Goal: Transaction & Acquisition: Obtain resource

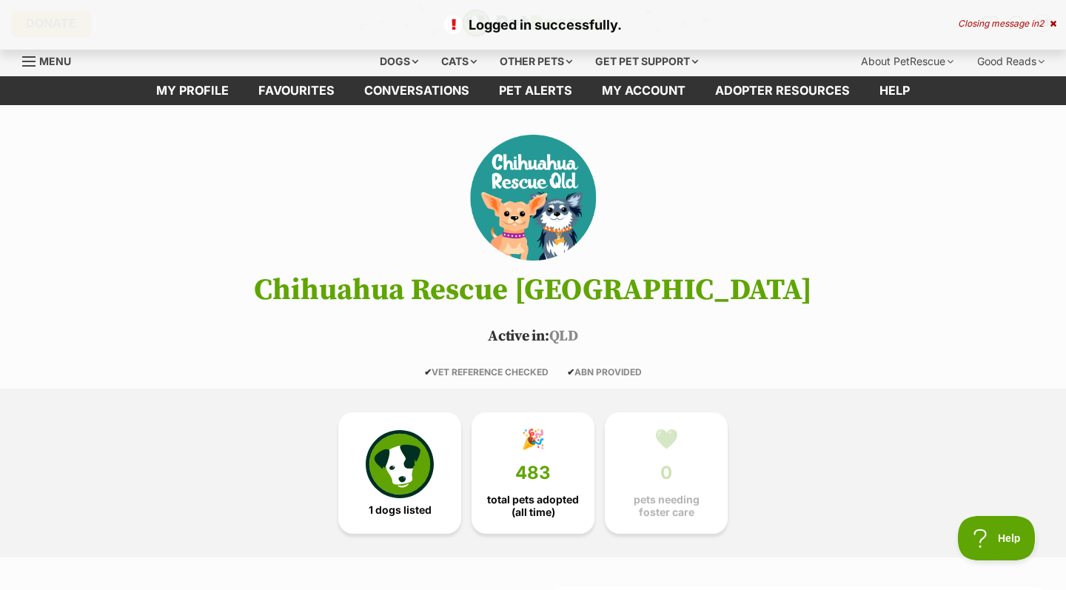
click at [1050, 24] on icon at bounding box center [1053, 23] width 7 height 9
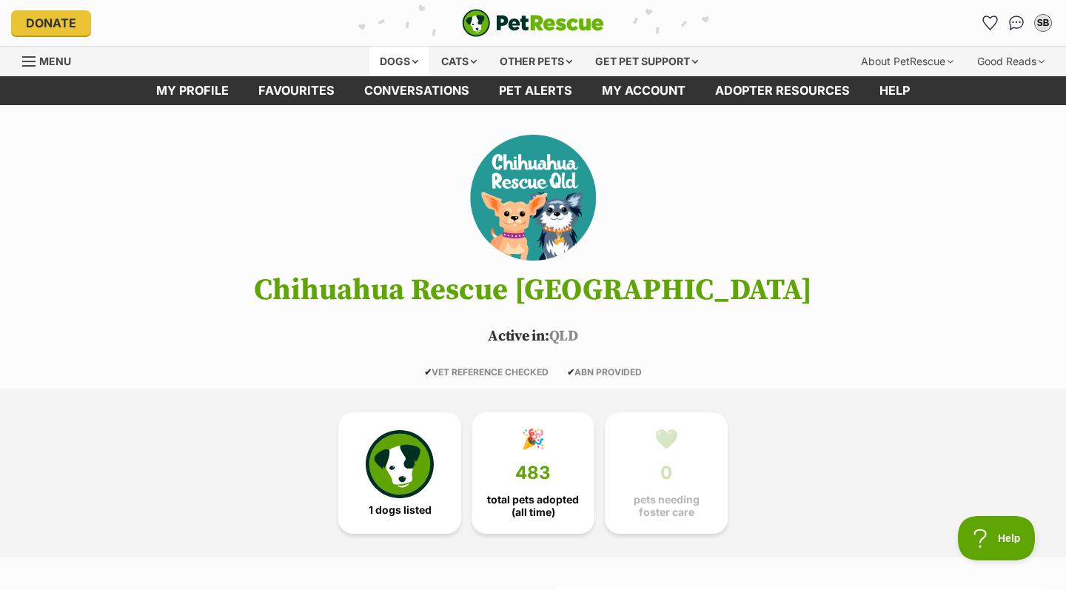
click at [408, 62] on div "Dogs" at bounding box center [398, 62] width 59 height 30
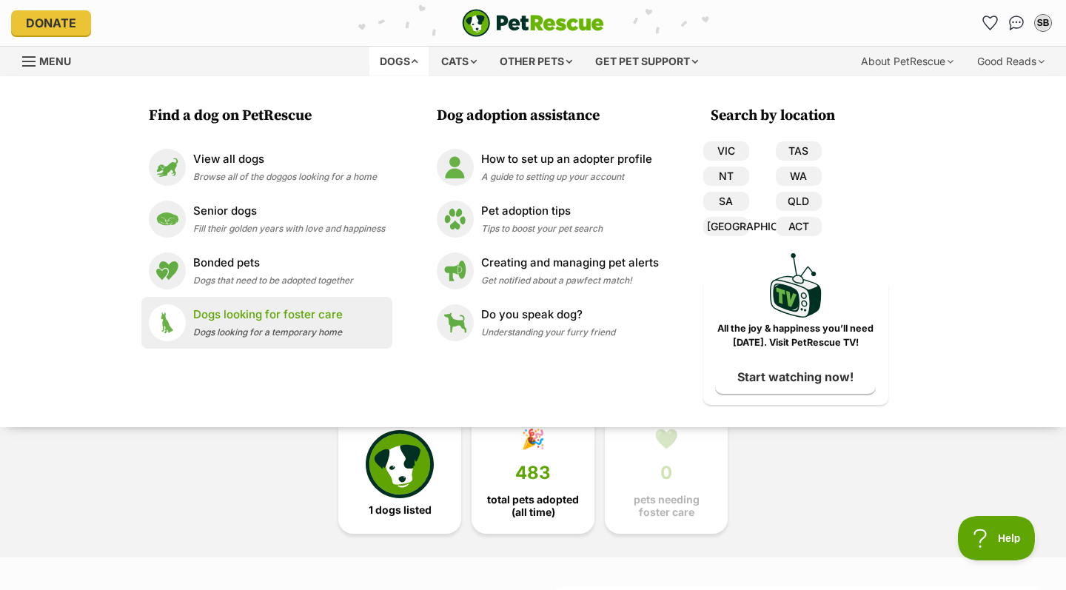
click at [265, 325] on div "Dogs looking for foster care Dogs looking for a temporary home" at bounding box center [268, 322] width 150 height 32
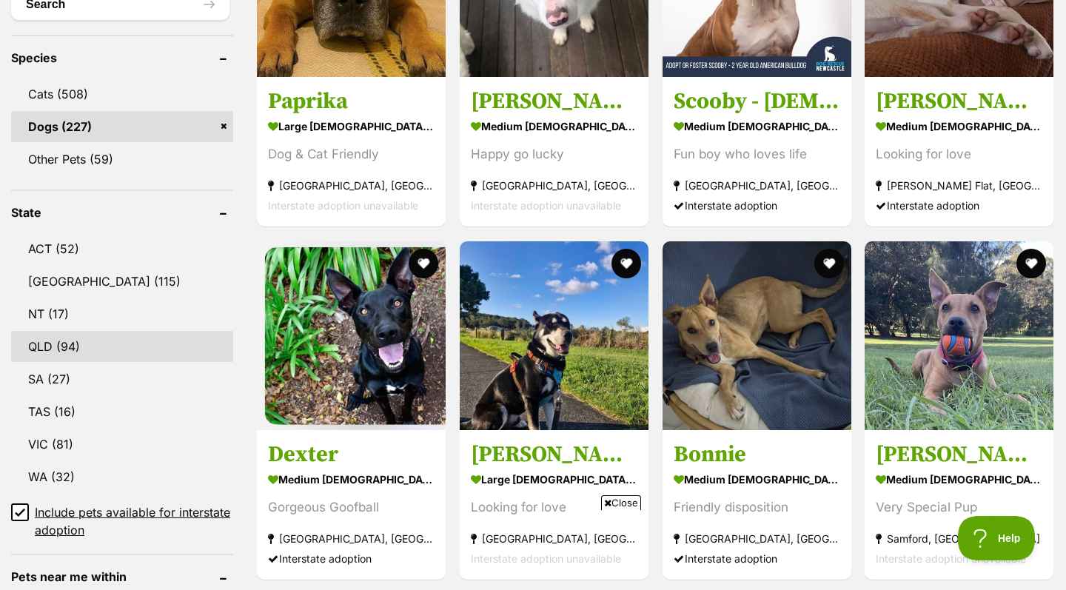
click at [50, 341] on link "QLD (94)" at bounding box center [122, 346] width 222 height 31
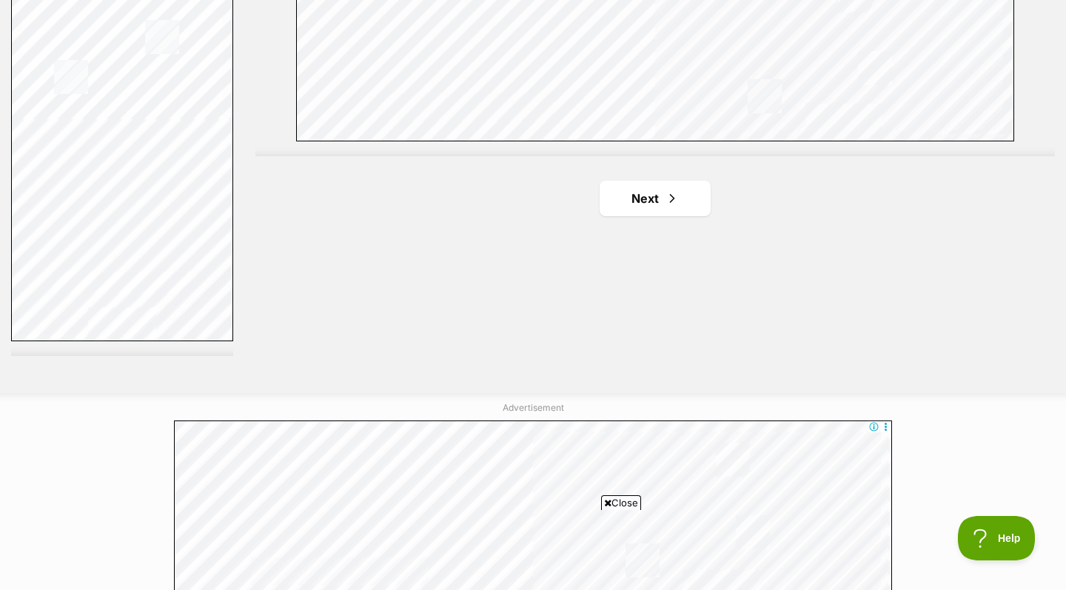
scroll to position [2801, 0]
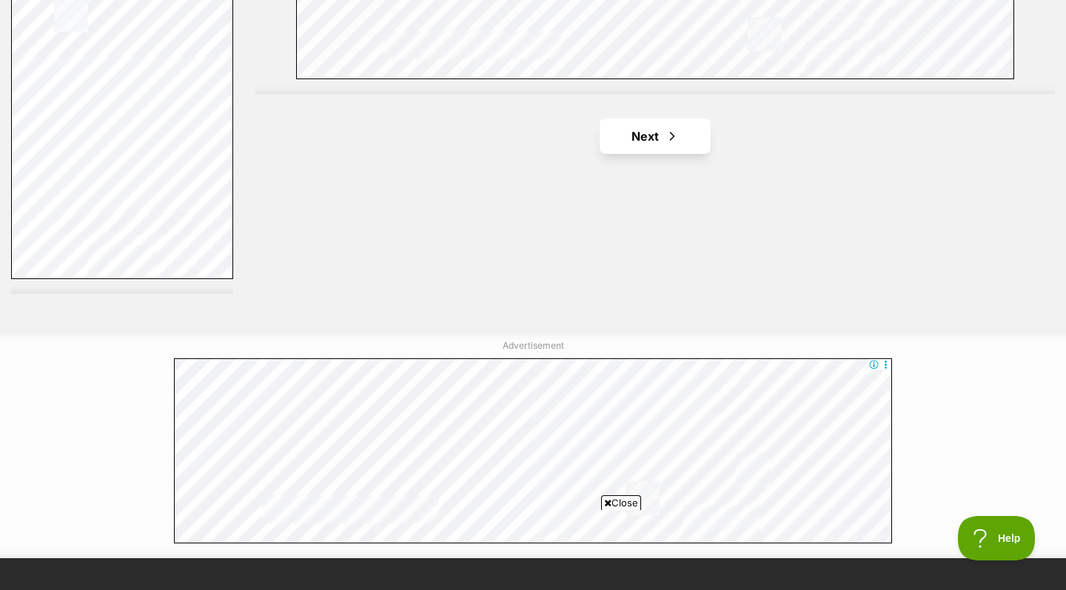
click at [646, 130] on link "Next" at bounding box center [655, 136] width 111 height 36
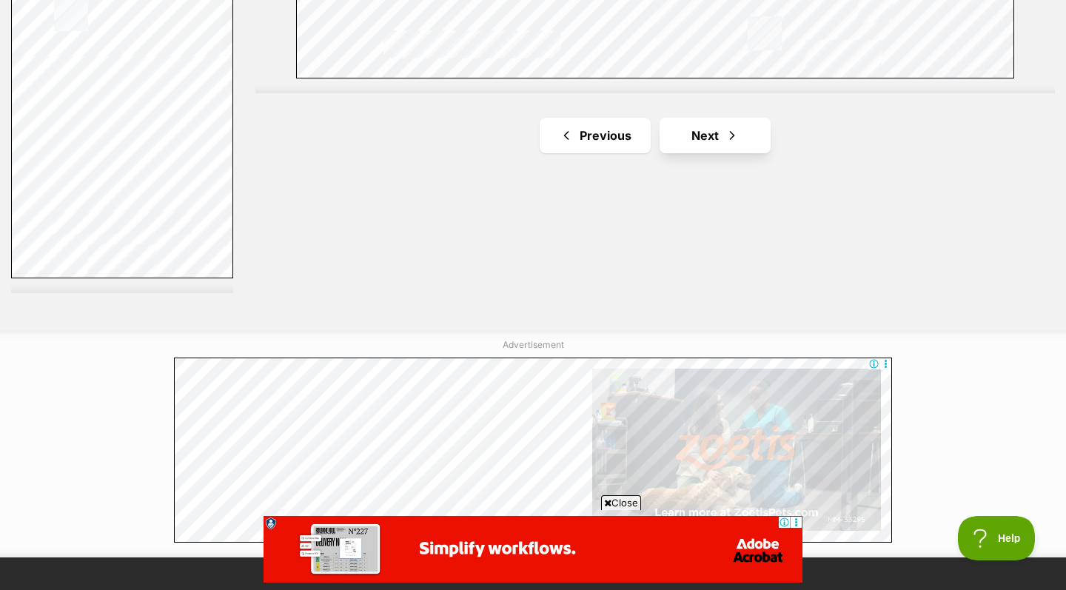
click at [712, 130] on link "Next" at bounding box center [715, 136] width 111 height 36
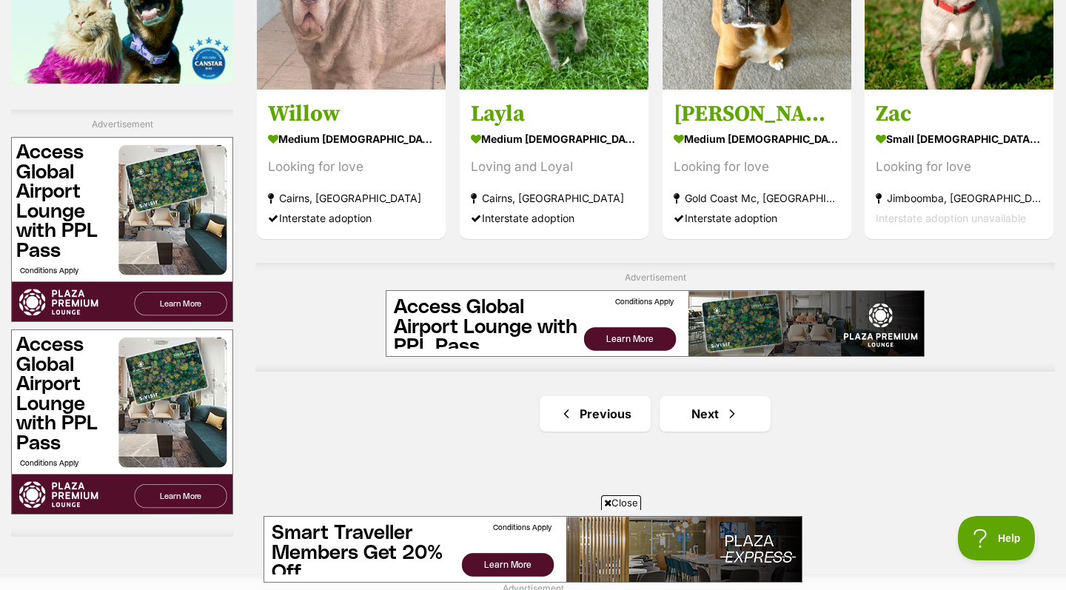
scroll to position [2506, 0]
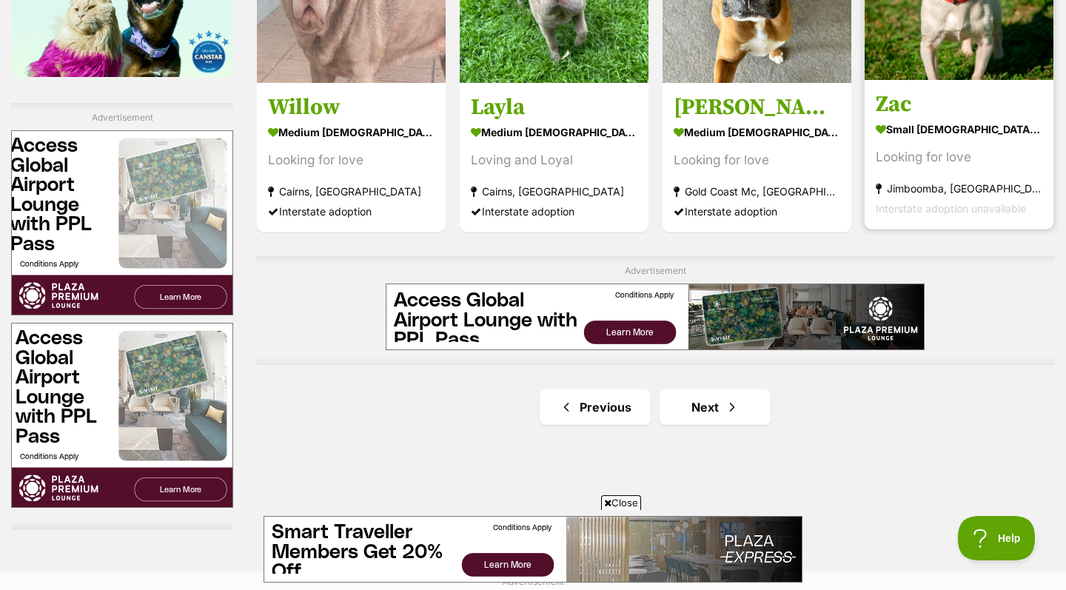
click at [982, 130] on strong "small male Dog" at bounding box center [959, 128] width 167 height 21
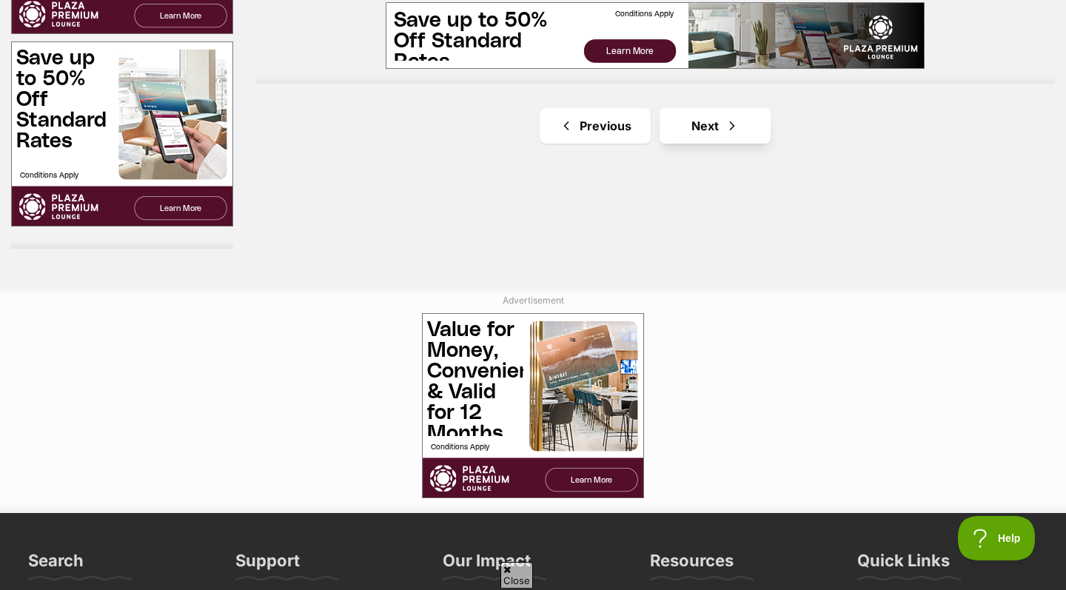
scroll to position [0, 0]
click at [722, 118] on link "Next" at bounding box center [715, 126] width 111 height 36
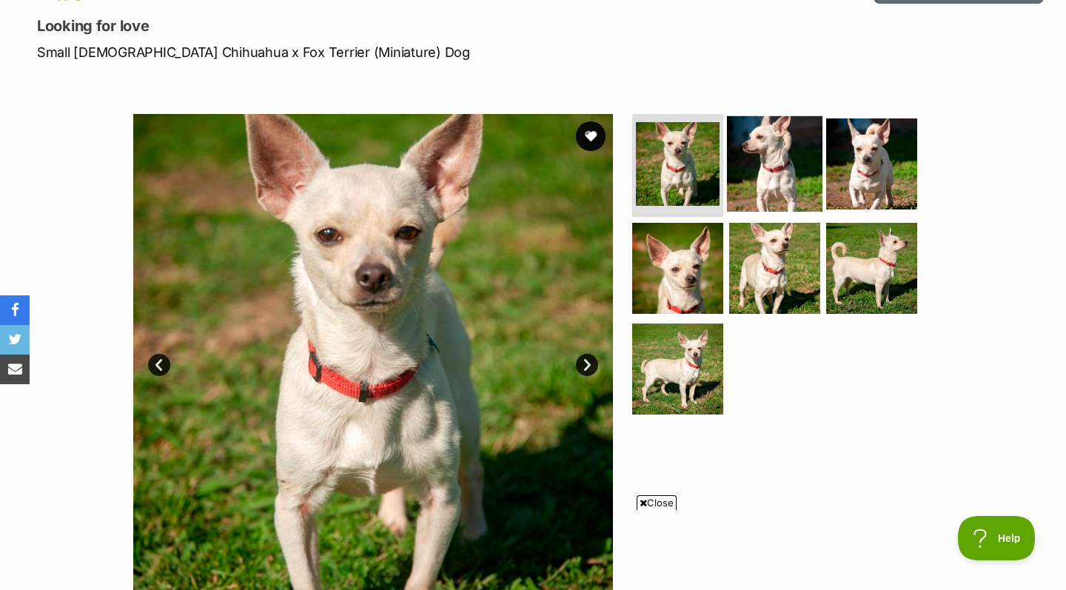
click at [772, 148] on img at bounding box center [774, 162] width 95 height 95
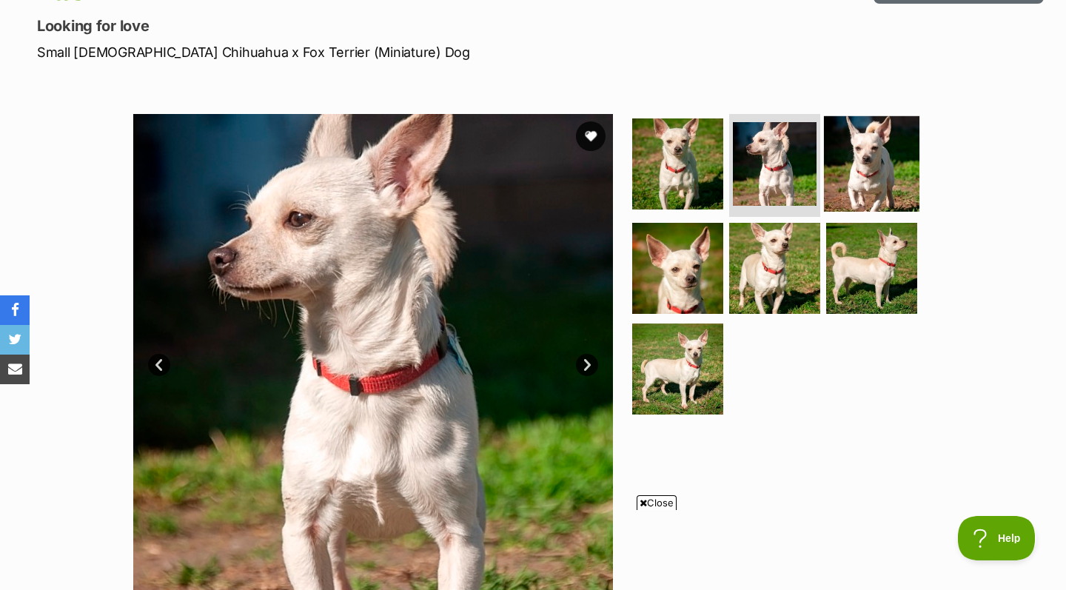
click at [853, 172] on img at bounding box center [871, 162] width 95 height 95
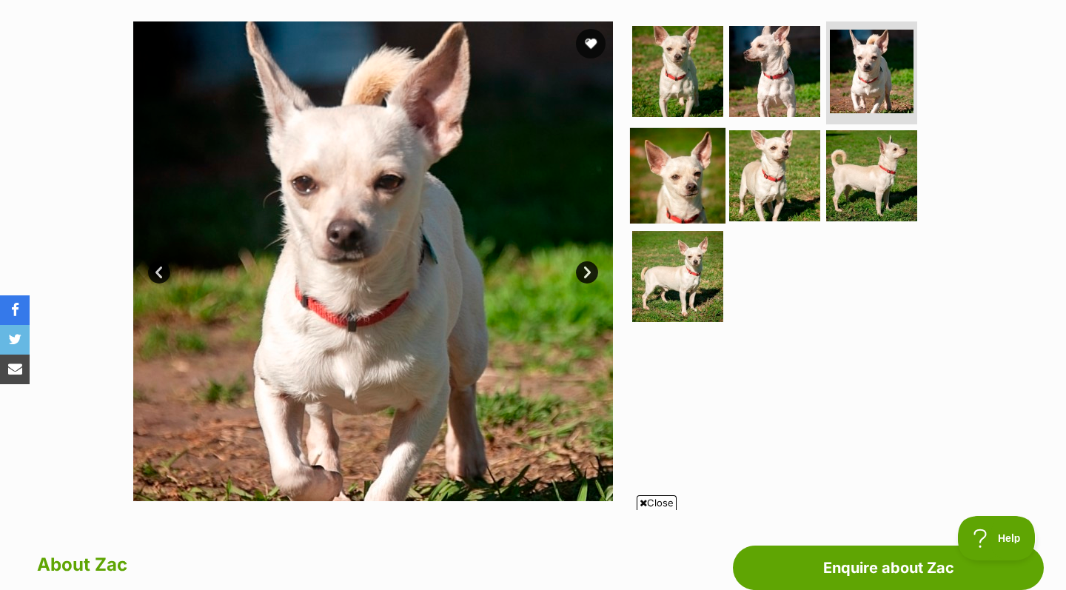
click at [683, 172] on img at bounding box center [677, 175] width 95 height 95
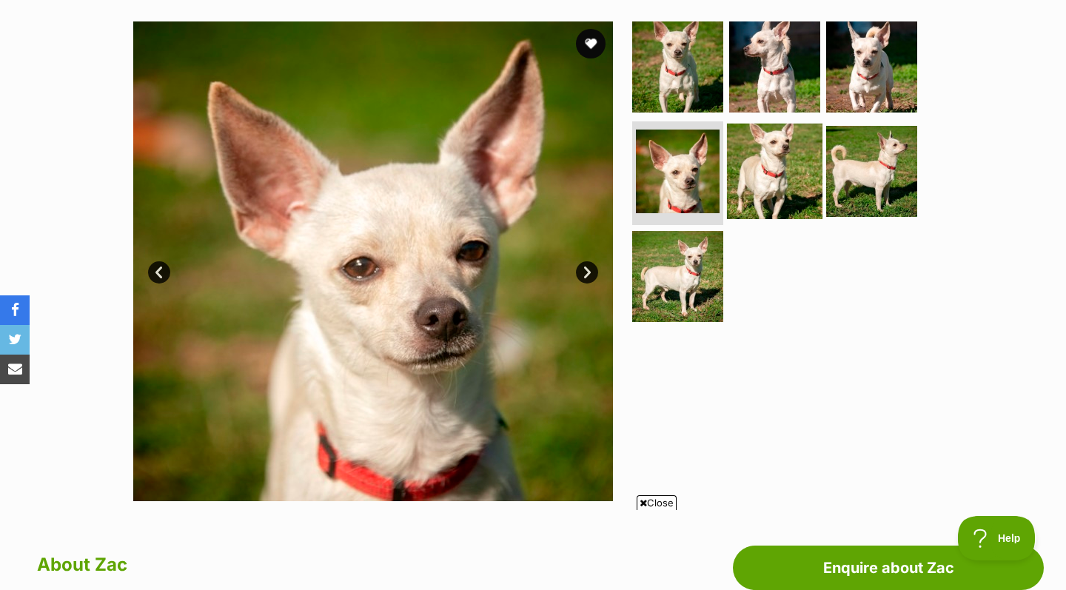
click at [743, 185] on img at bounding box center [774, 171] width 95 height 95
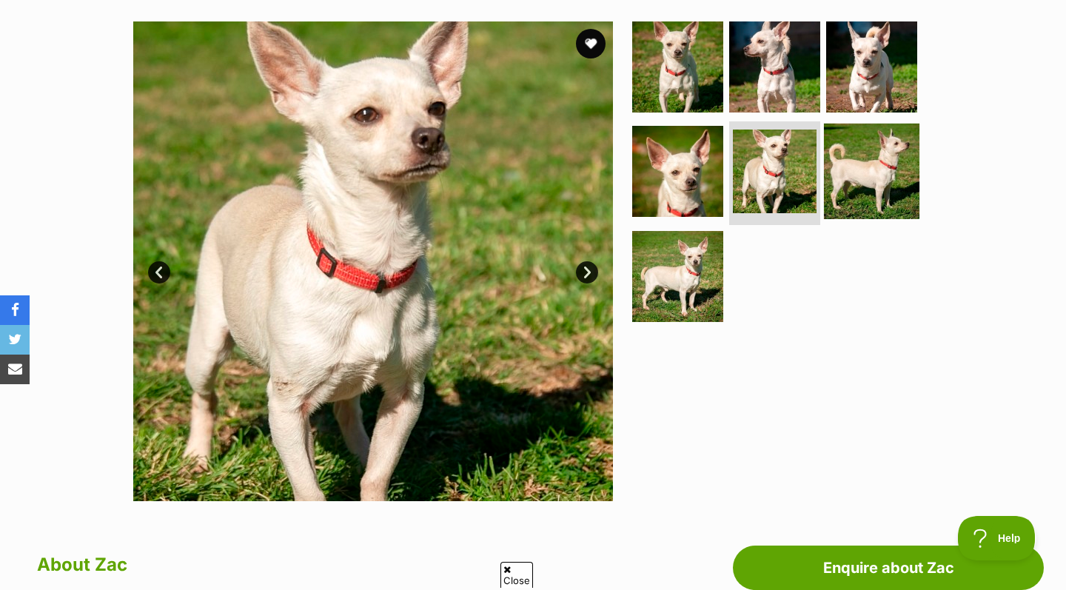
click at [834, 189] on img at bounding box center [871, 171] width 95 height 95
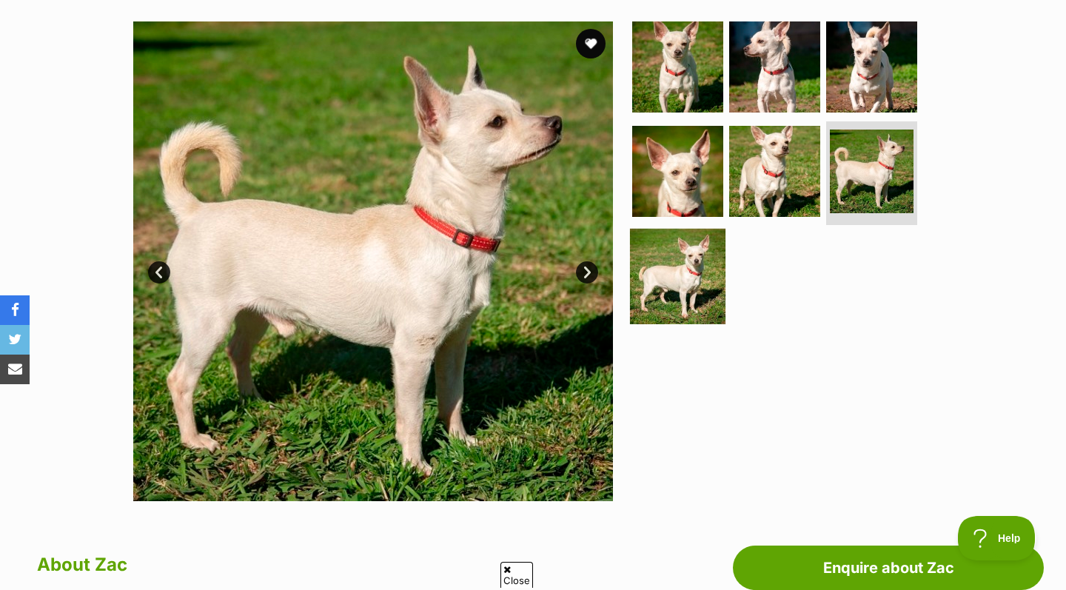
click at [691, 271] on img at bounding box center [677, 276] width 95 height 95
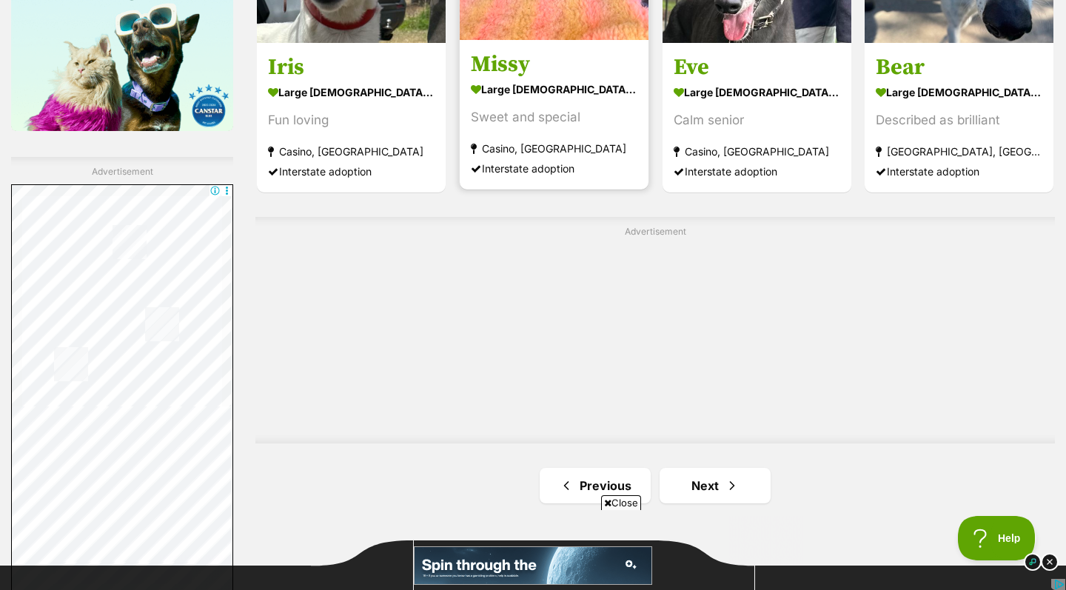
scroll to position [2820, 0]
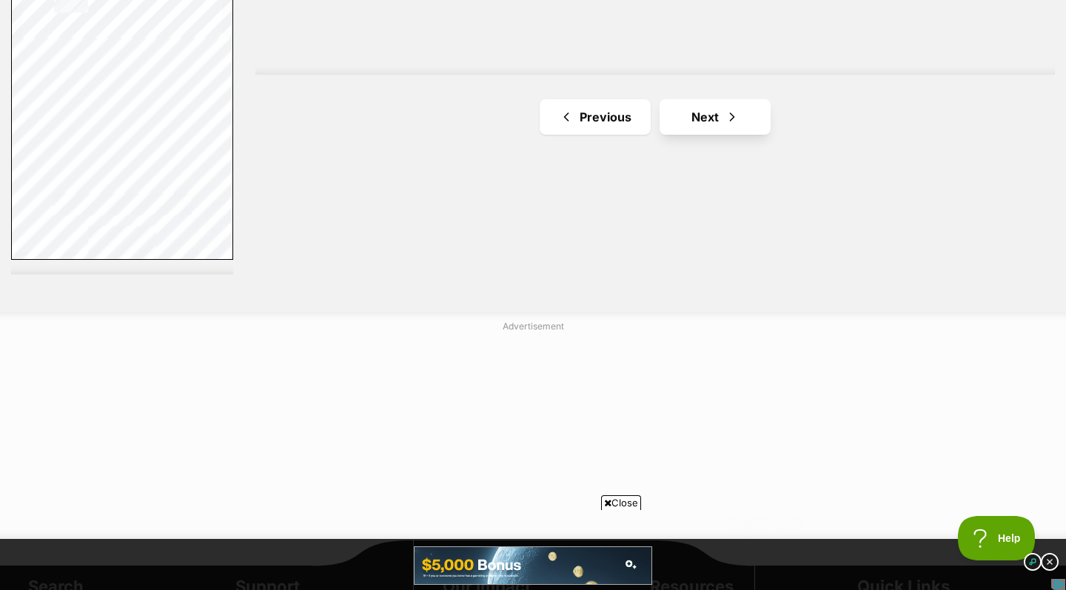
click at [715, 110] on link "Next" at bounding box center [715, 117] width 111 height 36
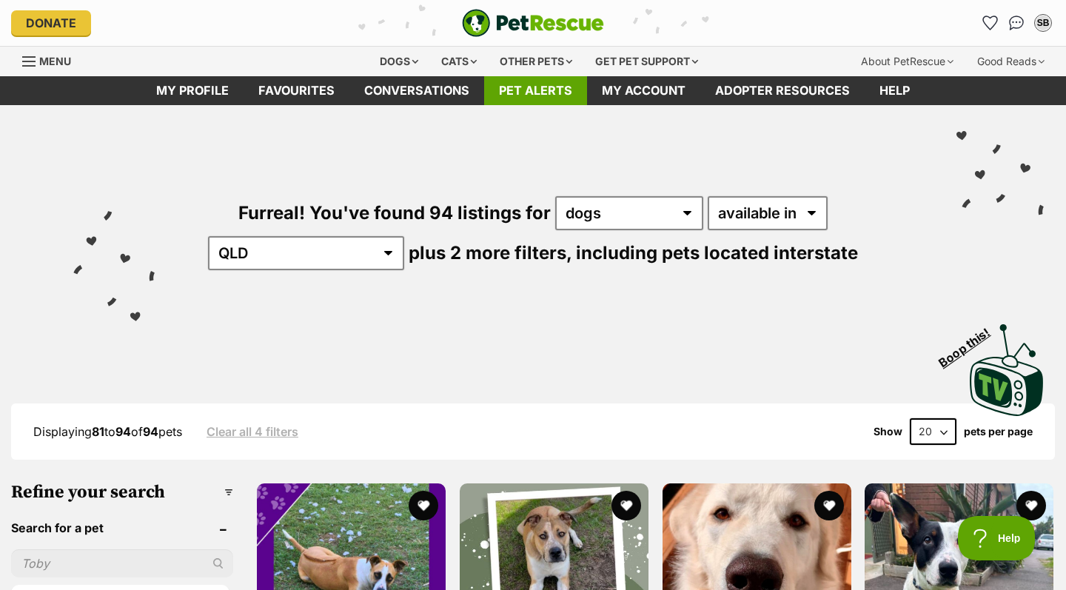
click at [549, 93] on link "Pet alerts" at bounding box center [535, 90] width 103 height 29
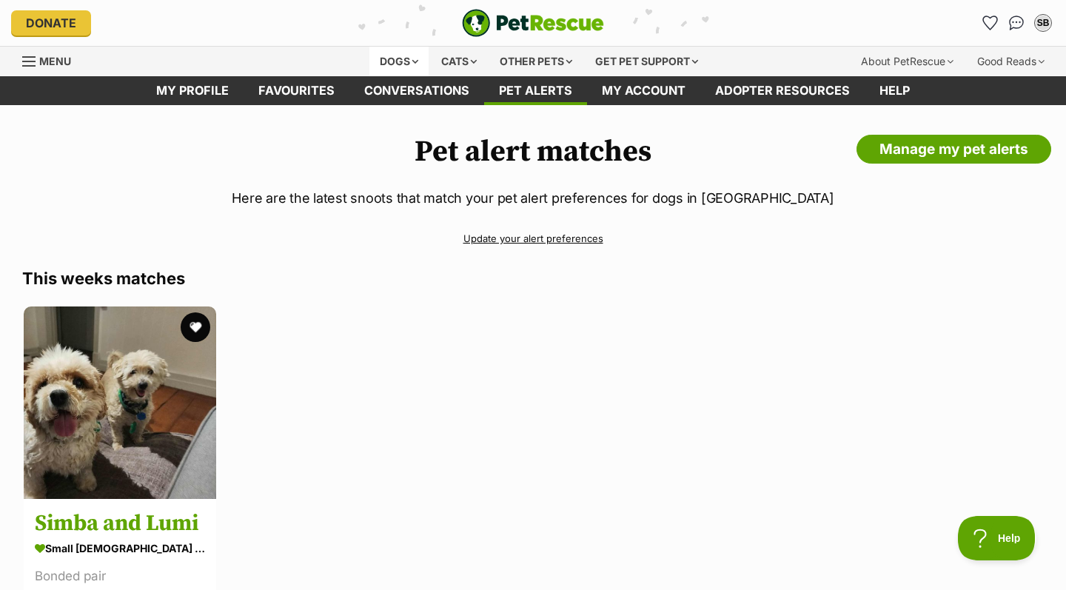
click at [402, 61] on div "Dogs" at bounding box center [398, 62] width 59 height 30
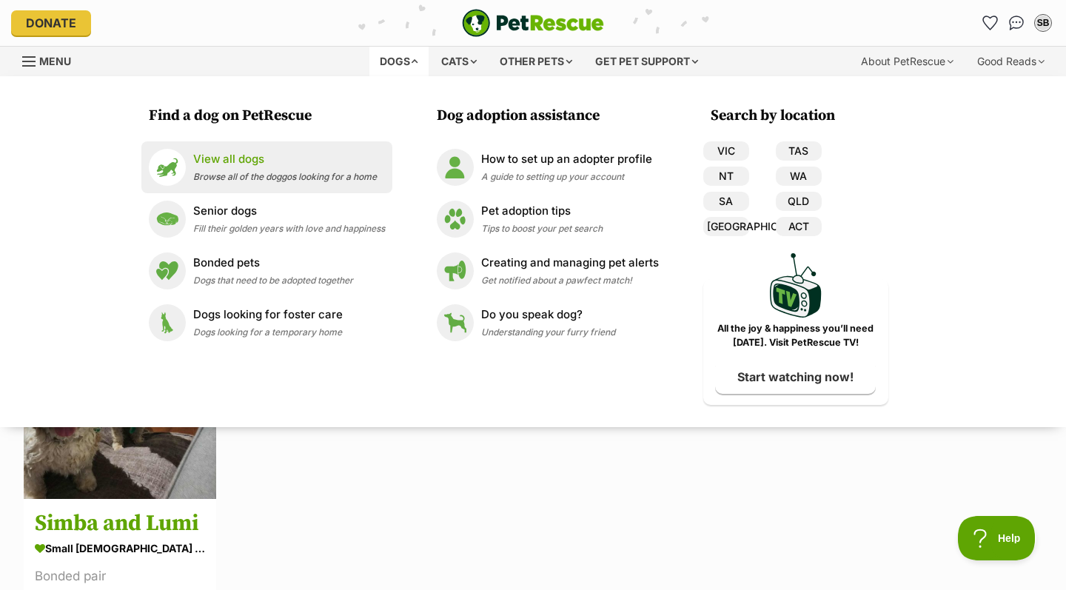
click at [275, 159] on p "View all dogs" at bounding box center [285, 159] width 184 height 17
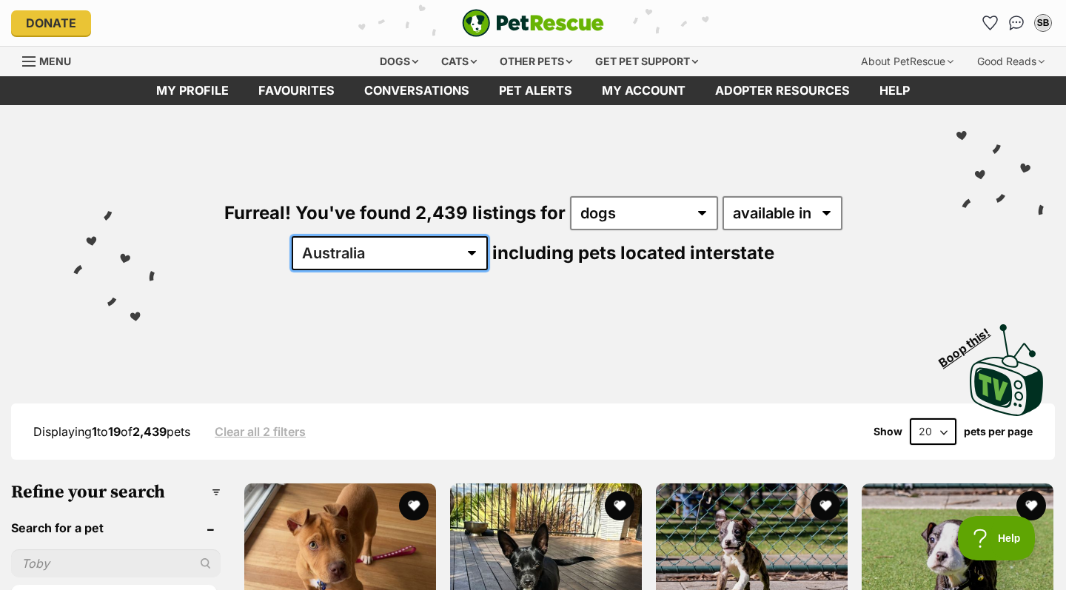
click at [488, 236] on select "Australia ACT NSW NT QLD SA TAS VIC WA" at bounding box center [390, 253] width 196 height 34
select select "QLD"
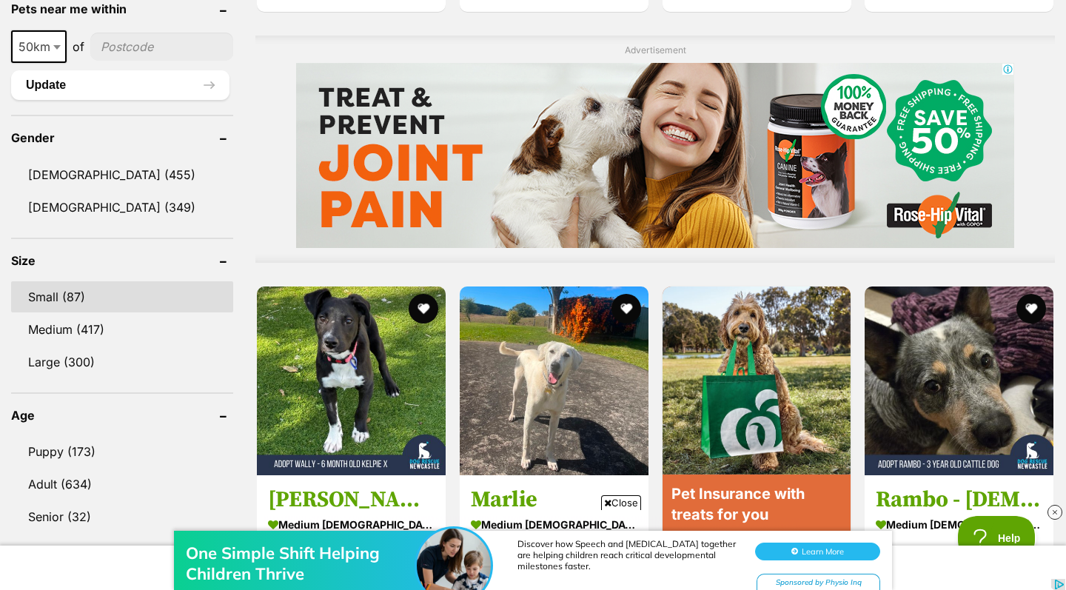
click at [49, 292] on link "Small (87)" at bounding box center [122, 296] width 222 height 31
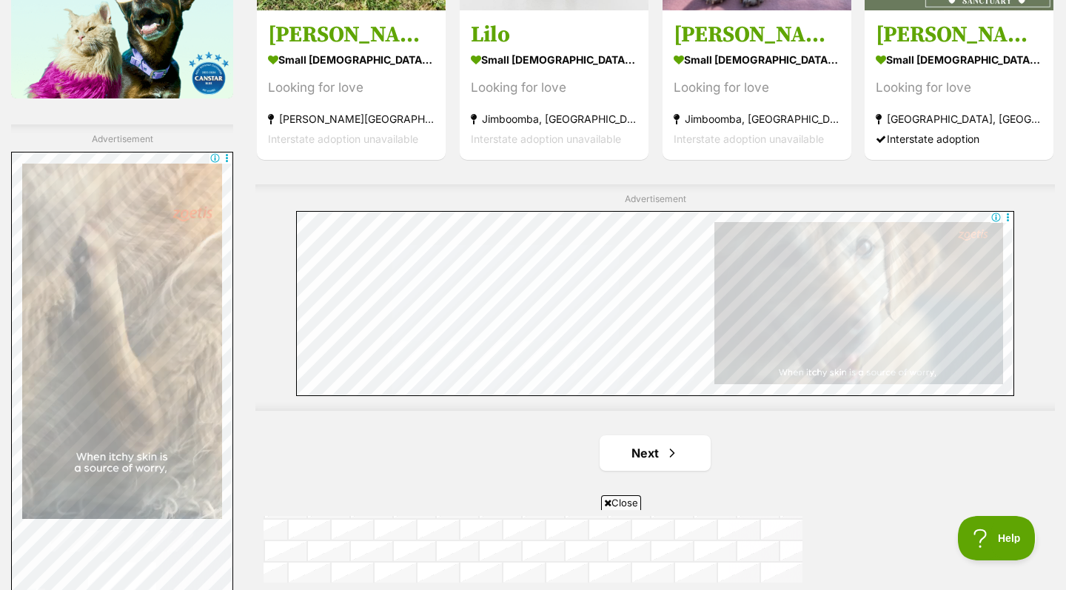
scroll to position [2482, 0]
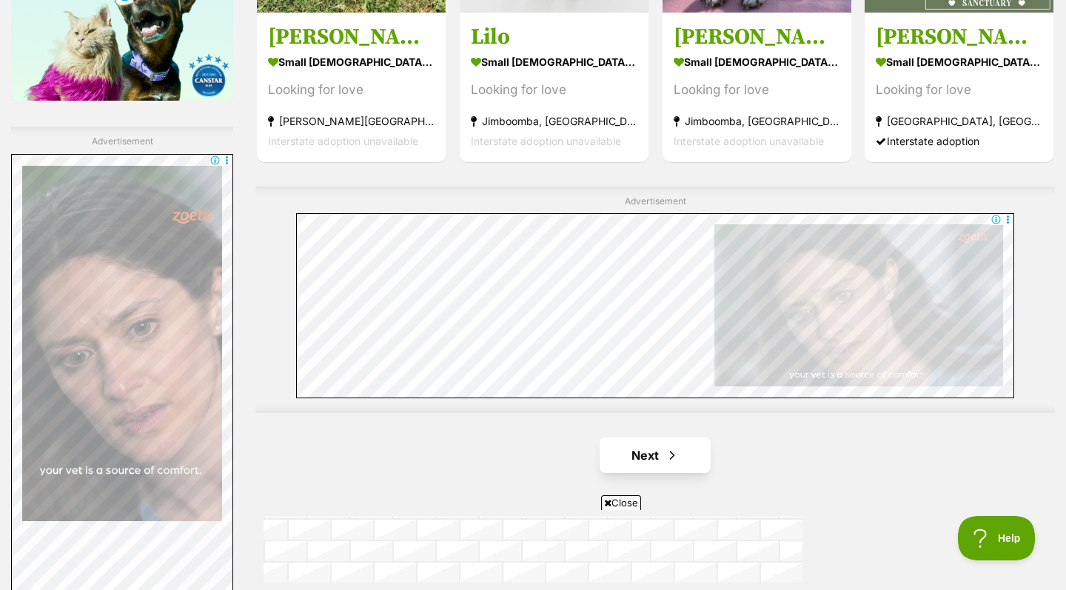
click at [652, 448] on link "Next" at bounding box center [655, 455] width 111 height 36
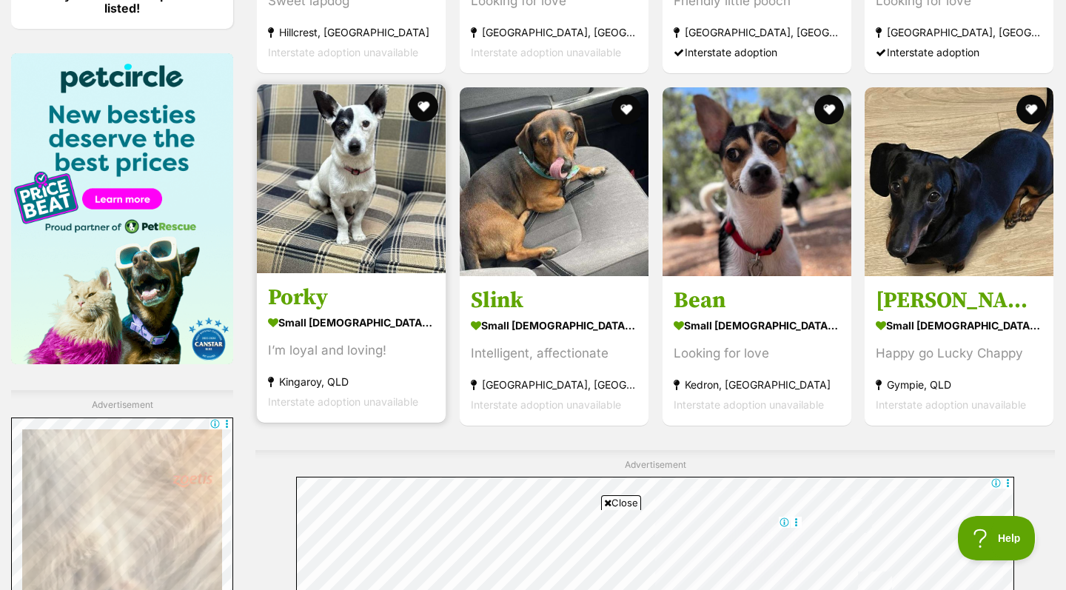
scroll to position [2560, 0]
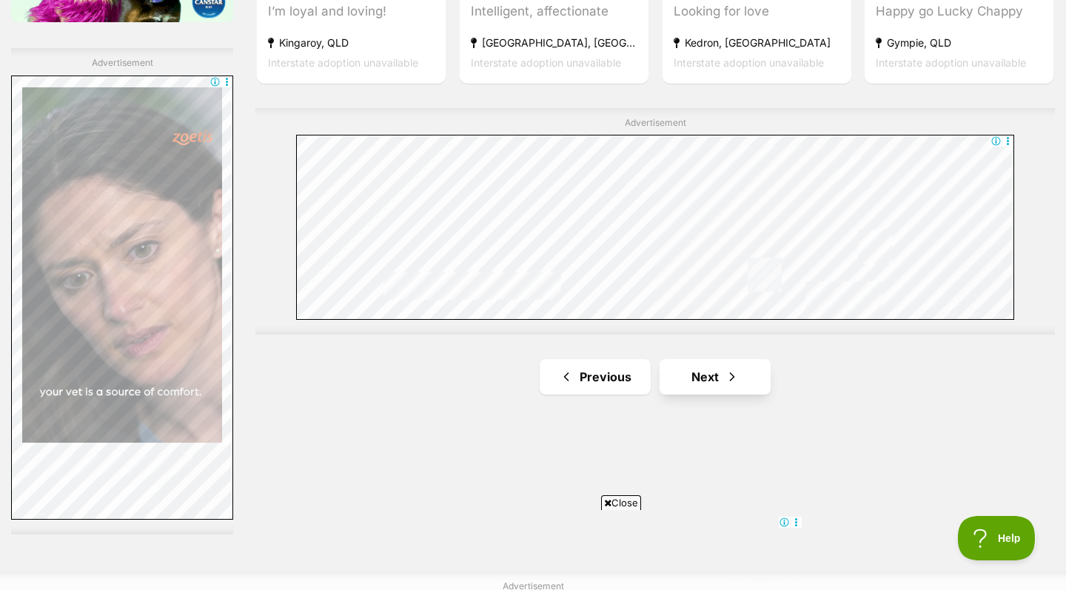
click at [696, 373] on link "Next" at bounding box center [715, 377] width 111 height 36
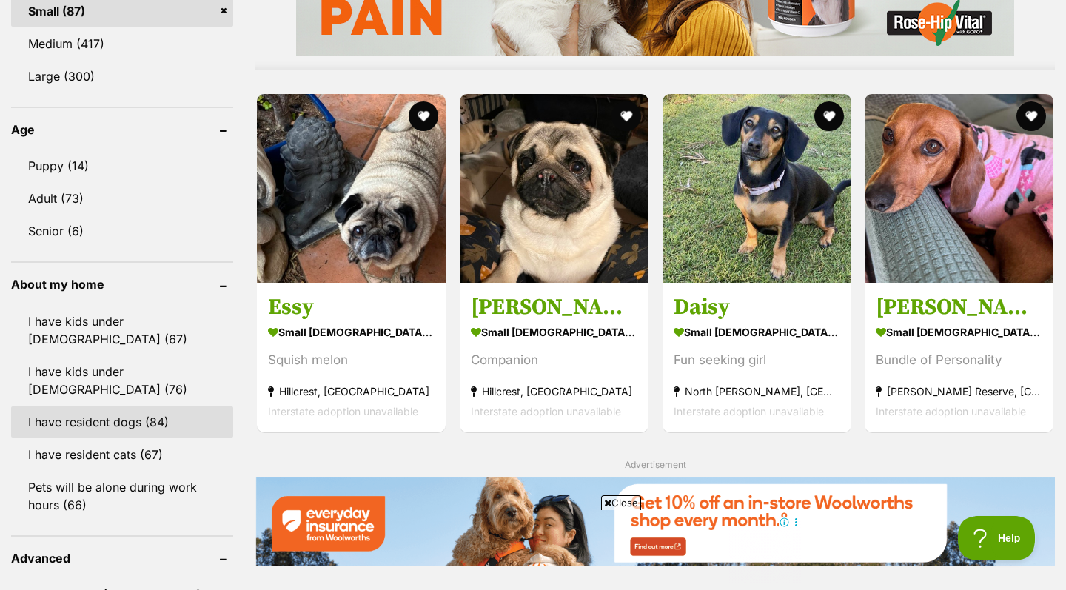
click at [115, 406] on link "I have resident dogs (84)" at bounding box center [122, 421] width 222 height 31
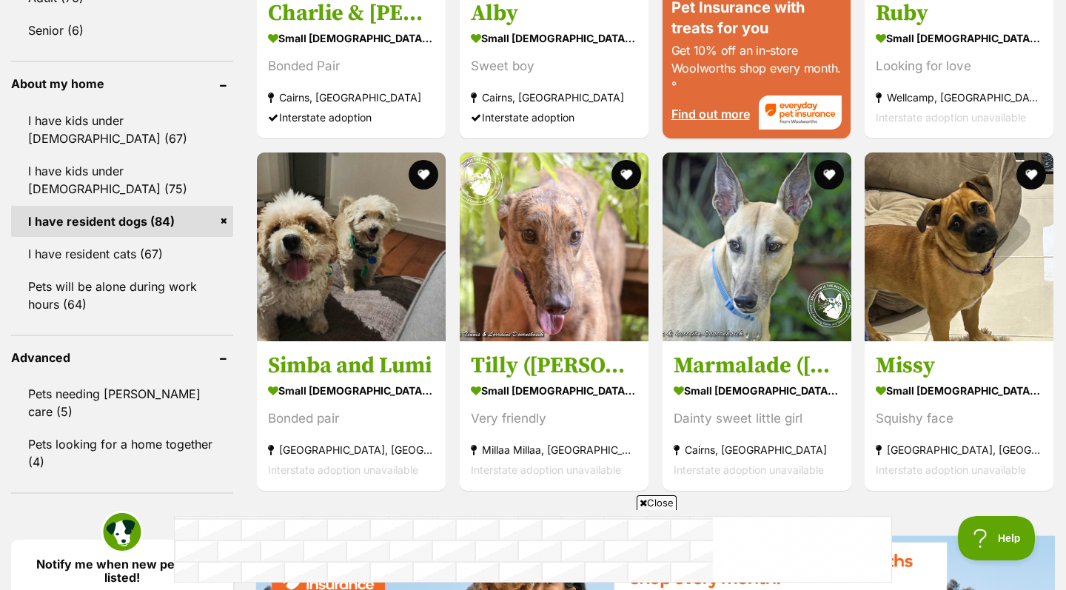
scroll to position [1499, 0]
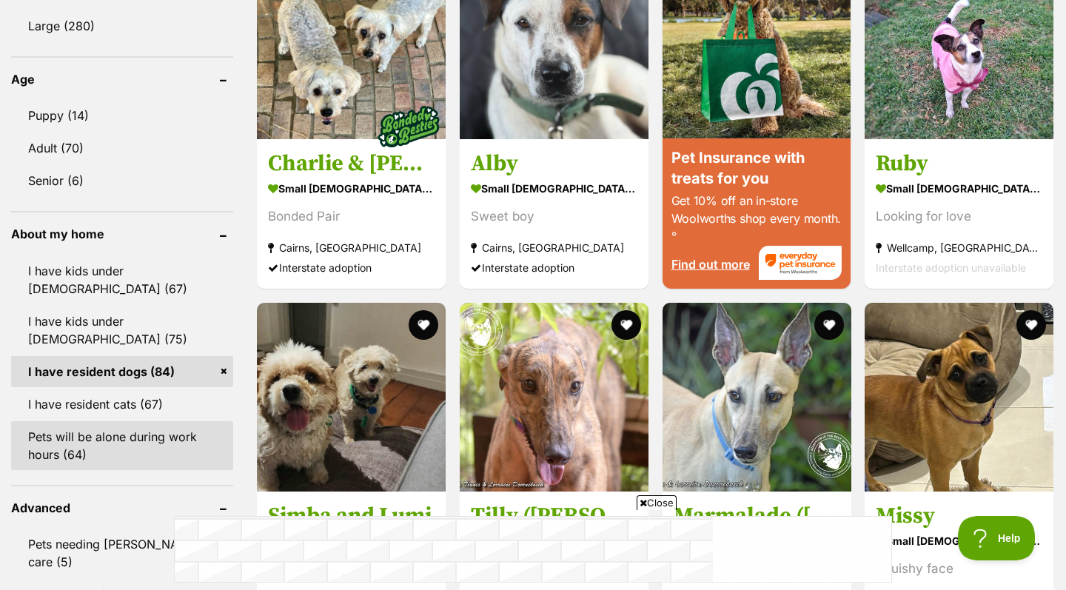
click at [168, 421] on link "Pets will be alone during work hours (64)" at bounding box center [122, 445] width 222 height 49
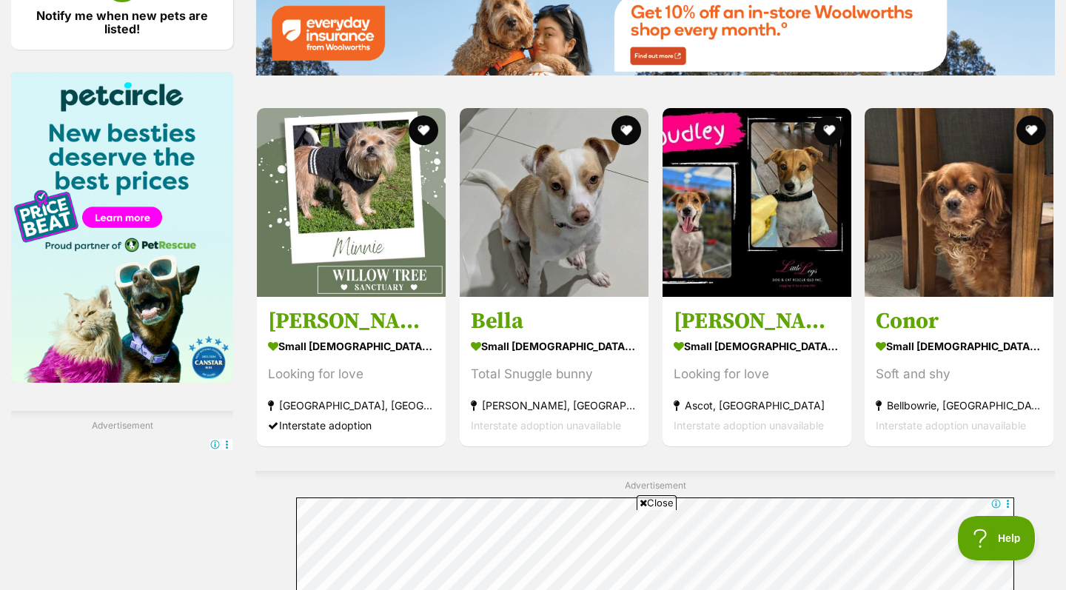
scroll to position [2196, 0]
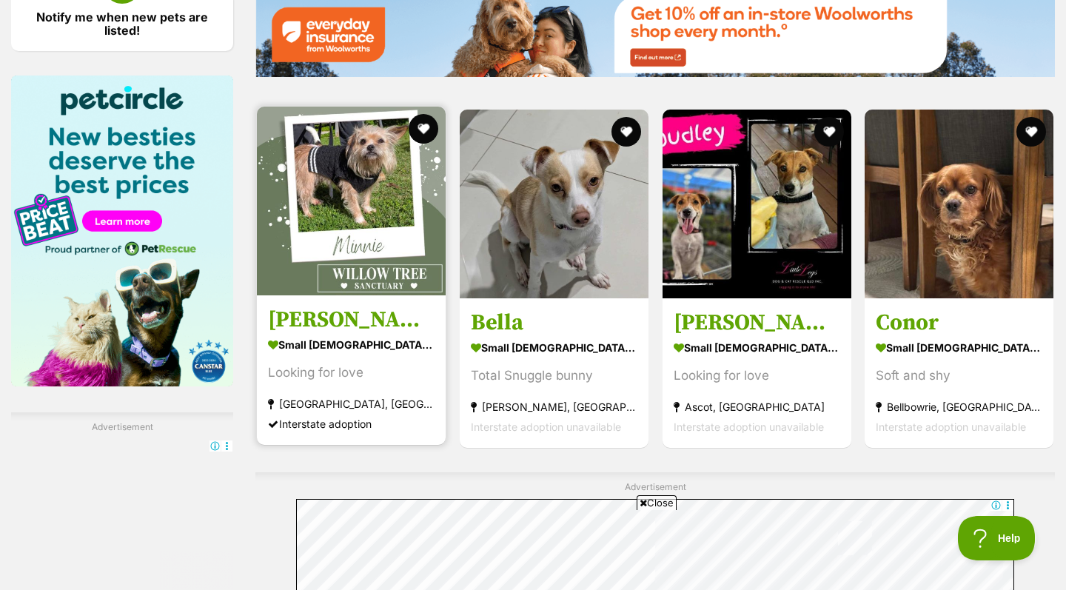
click at [334, 315] on h3 "[PERSON_NAME]" at bounding box center [351, 320] width 167 height 28
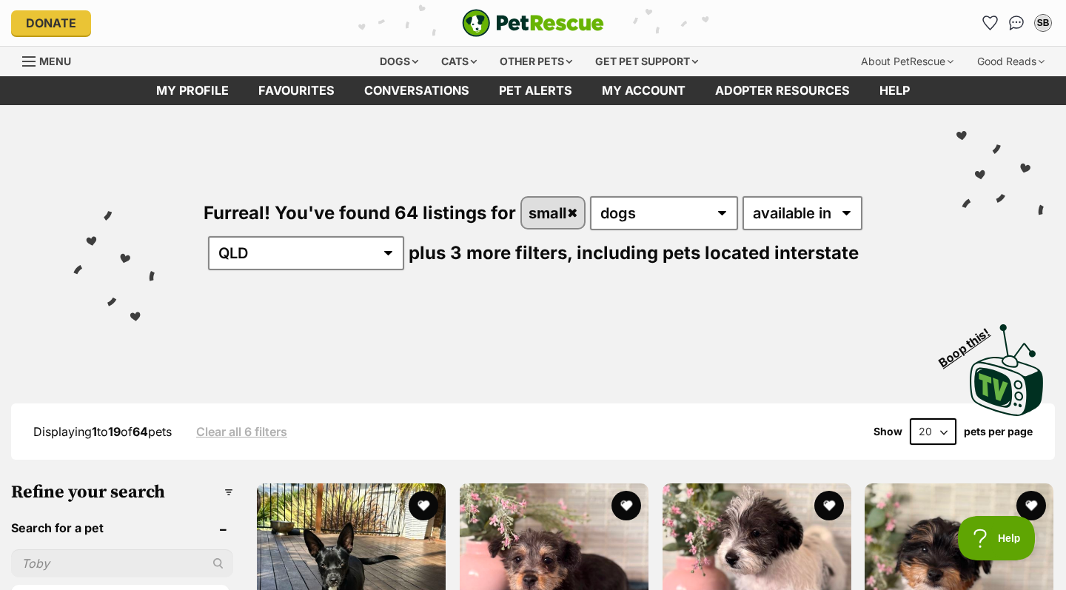
scroll to position [0, 0]
click at [988, 21] on icon "Favourites" at bounding box center [990, 22] width 18 height 17
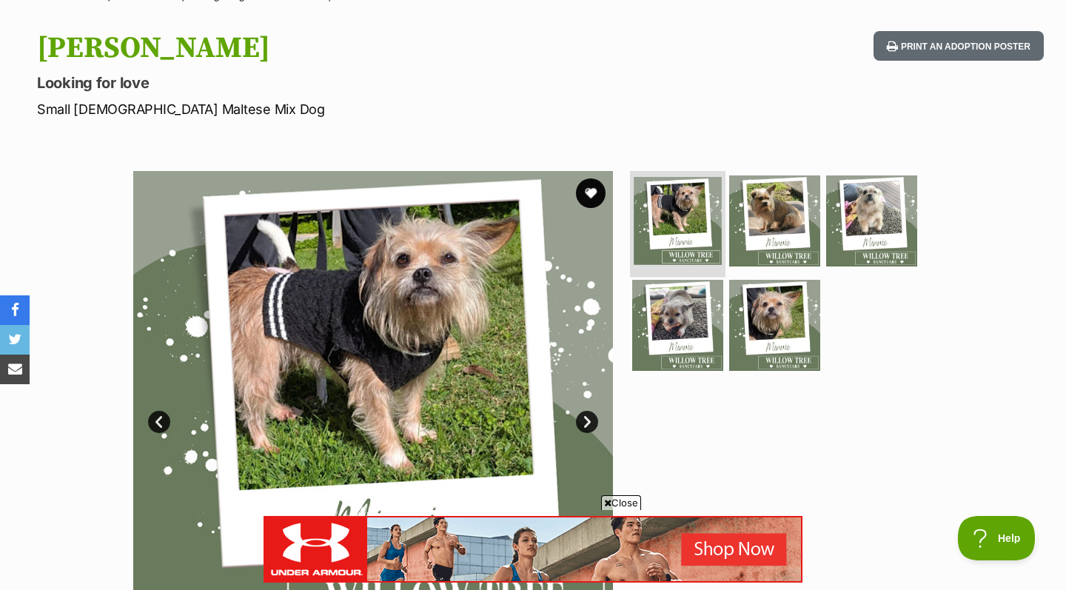
click at [657, 223] on img at bounding box center [678, 221] width 88 height 88
click at [586, 418] on link "Next" at bounding box center [587, 422] width 22 height 22
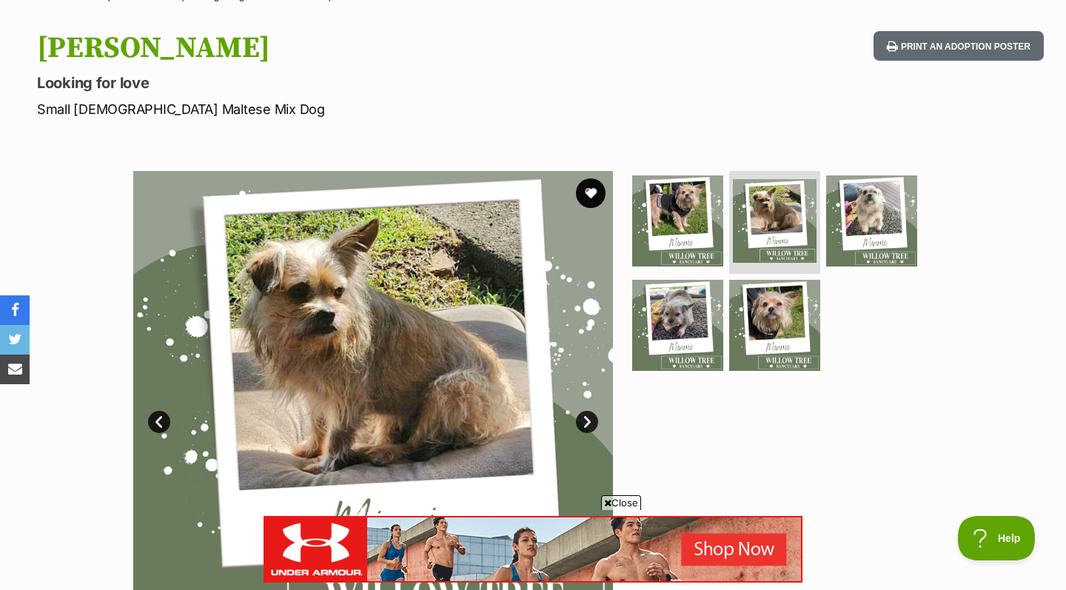
click at [586, 417] on link "Next" at bounding box center [587, 422] width 22 height 22
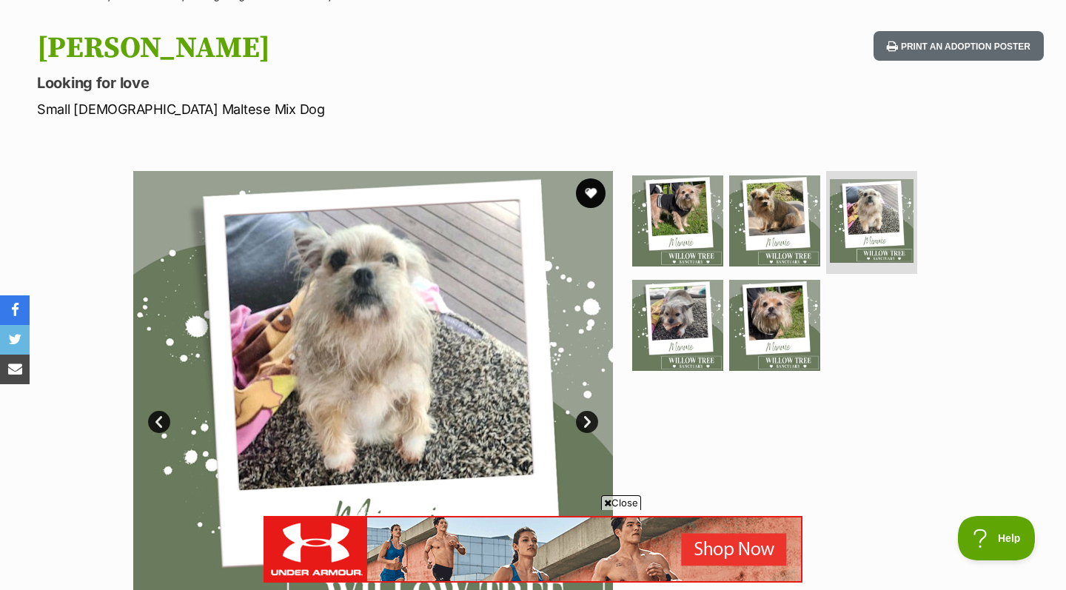
click at [586, 417] on link "Next" at bounding box center [587, 422] width 22 height 22
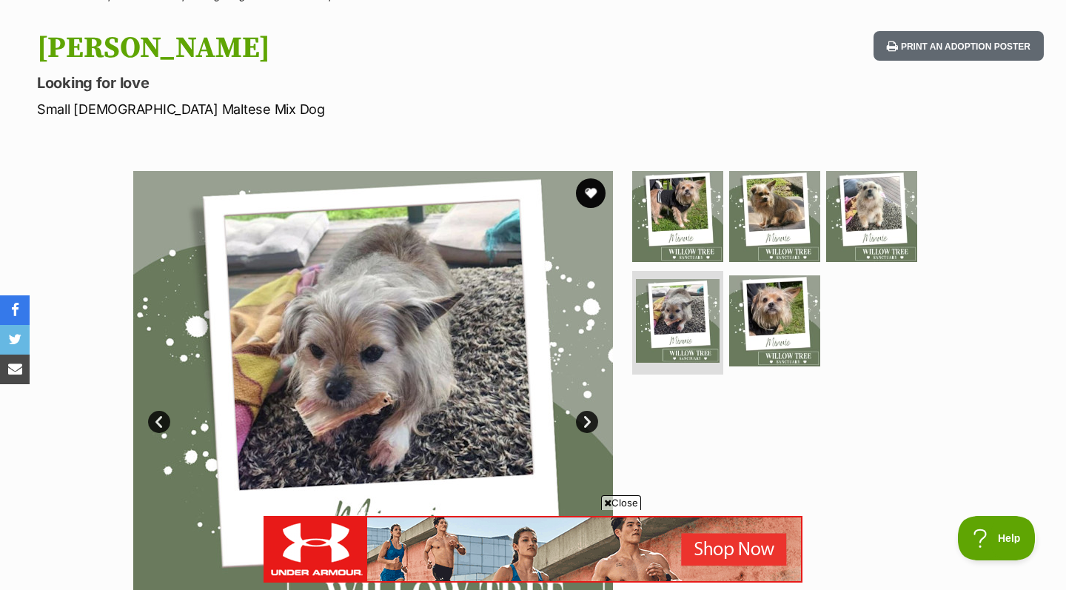
click at [586, 417] on link "Next" at bounding box center [587, 422] width 22 height 22
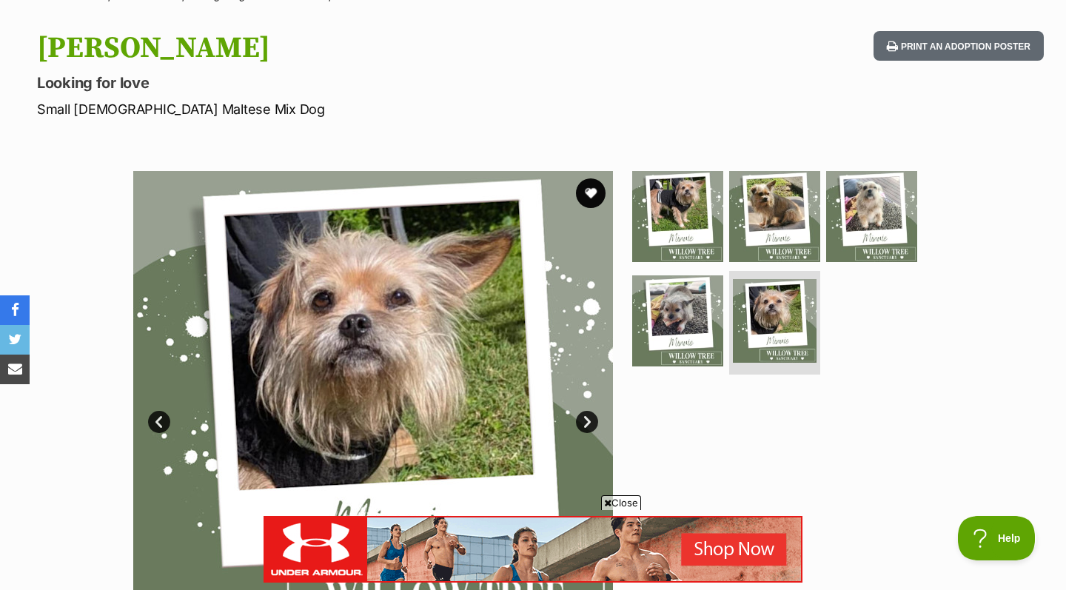
click at [586, 417] on link "Next" at bounding box center [587, 422] width 22 height 22
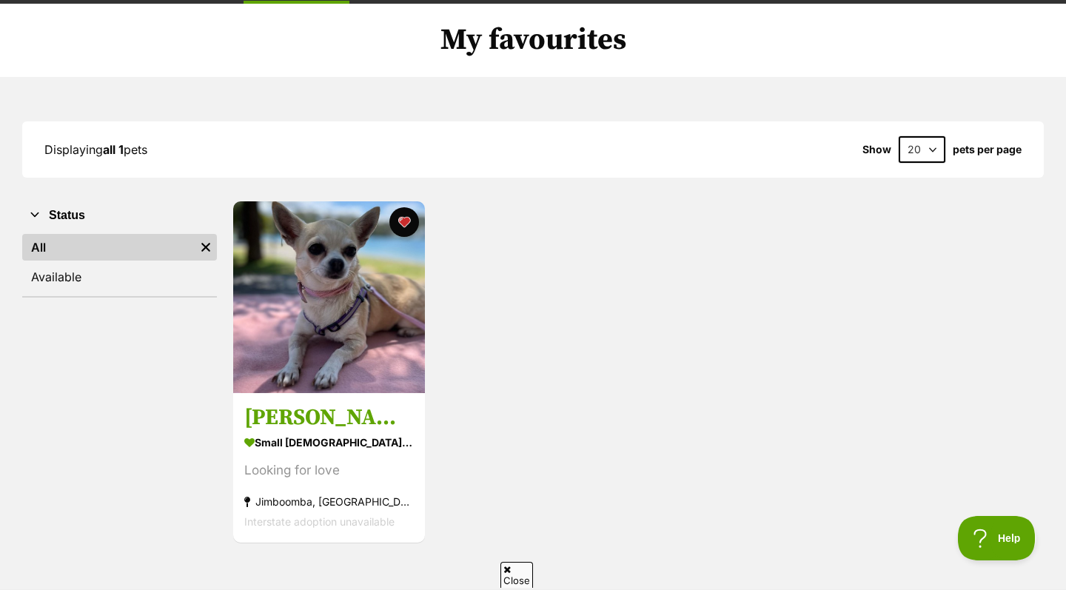
scroll to position [115, 0]
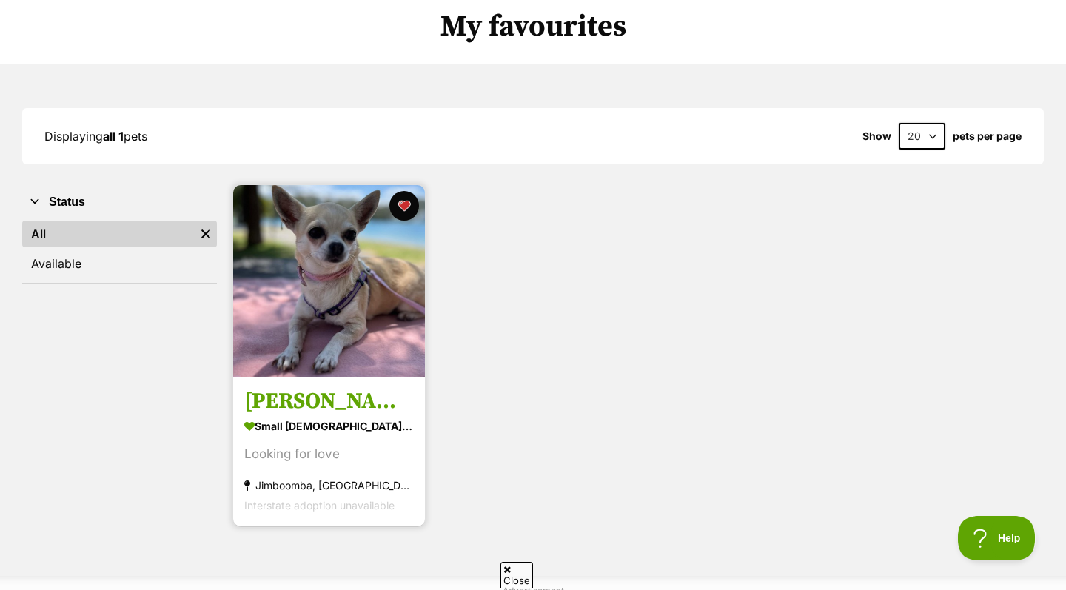
click at [289, 400] on h3 "[PERSON_NAME]" at bounding box center [329, 402] width 170 height 28
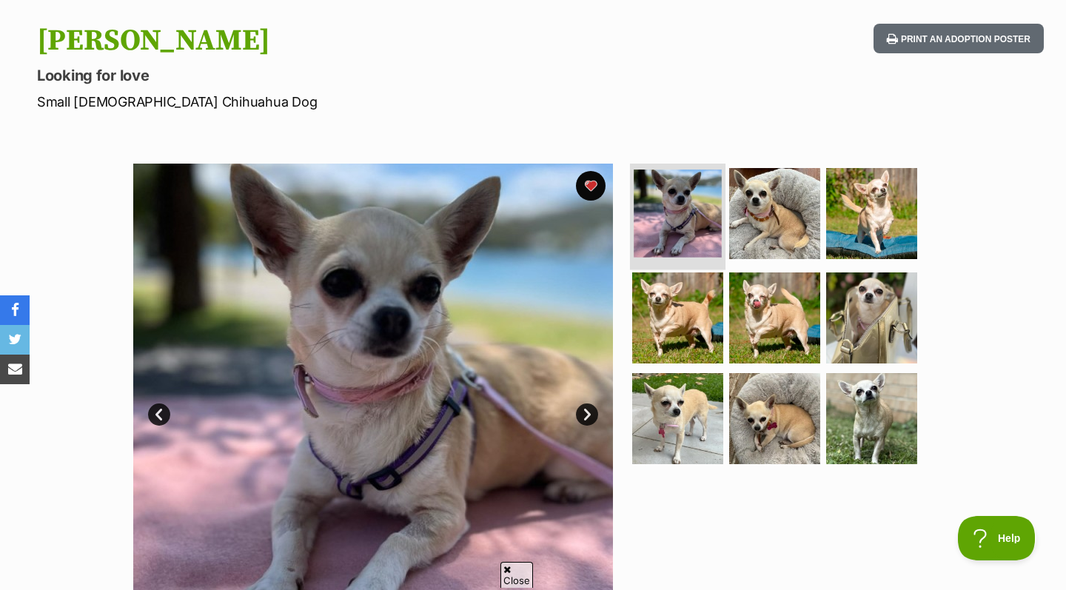
scroll to position [143, 0]
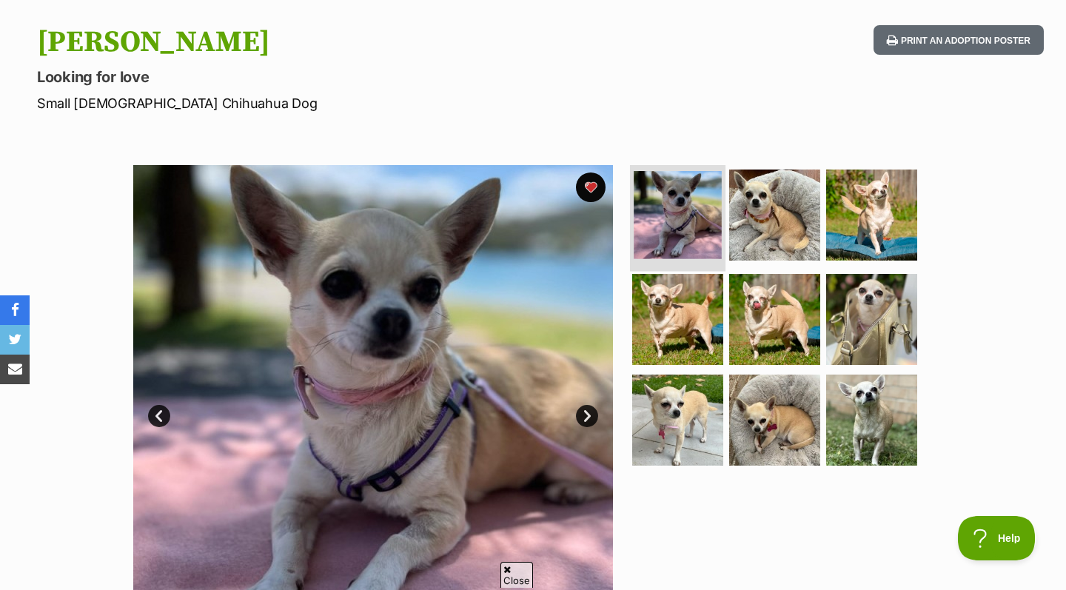
click at [670, 230] on img at bounding box center [678, 215] width 88 height 88
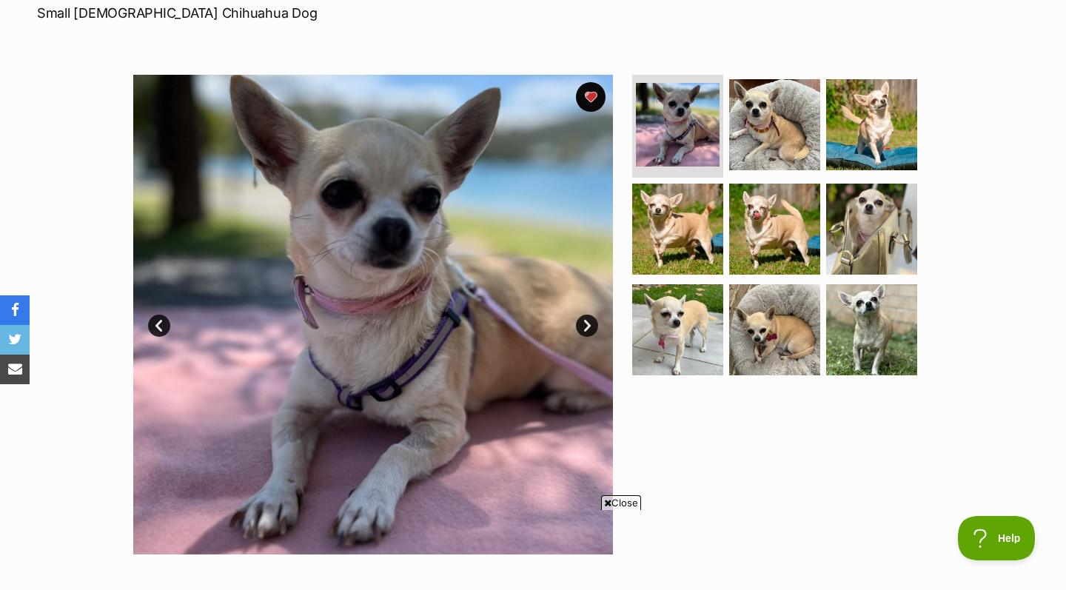
scroll to position [0, 0]
click at [588, 326] on link "Next" at bounding box center [587, 326] width 22 height 22
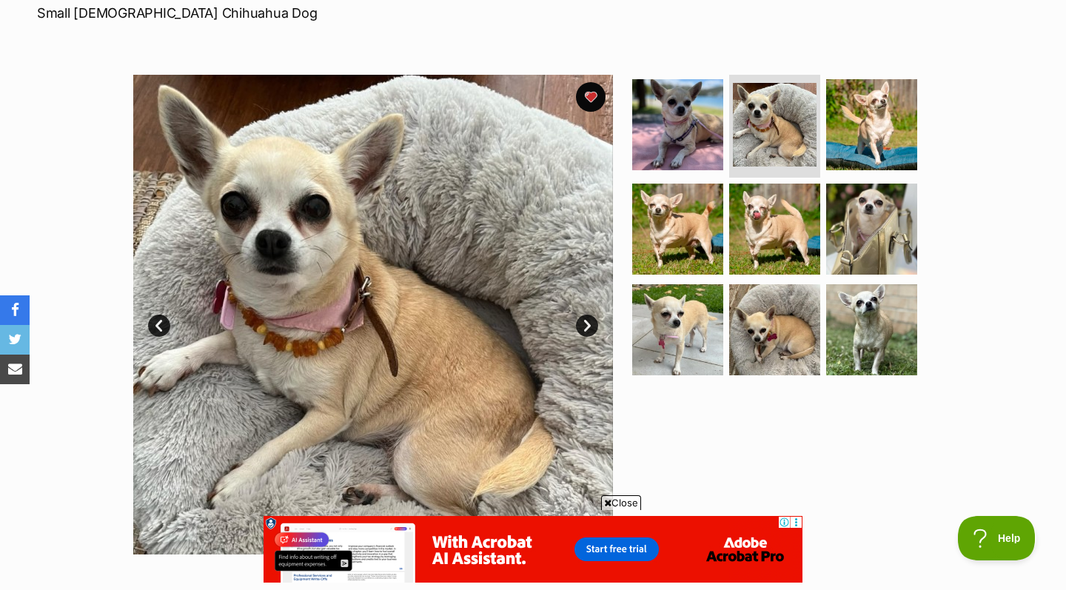
click at [588, 326] on link "Next" at bounding box center [587, 326] width 22 height 22
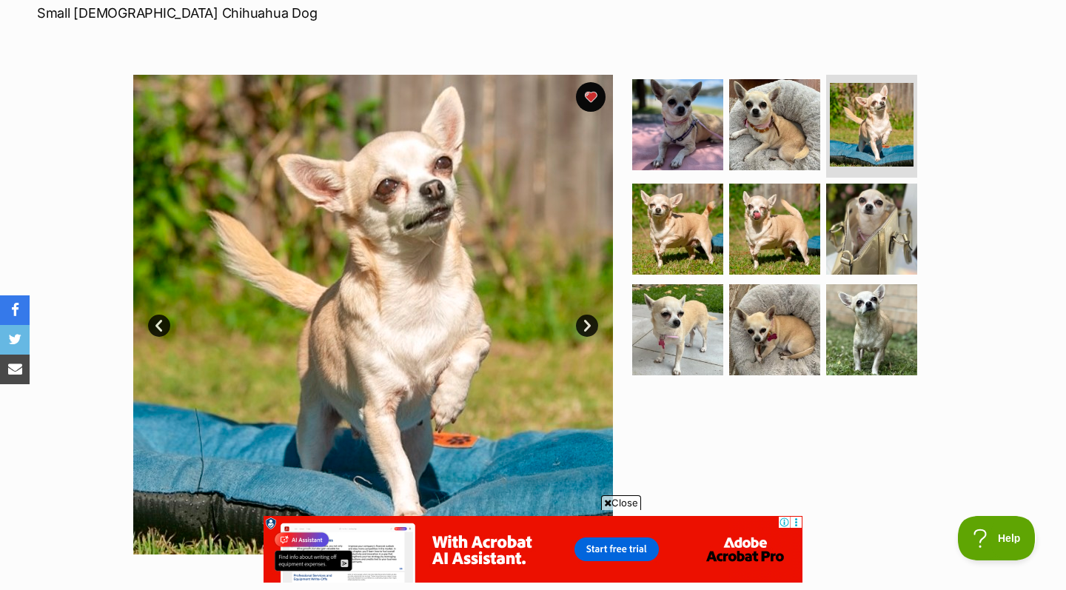
click at [588, 325] on link "Next" at bounding box center [587, 326] width 22 height 22
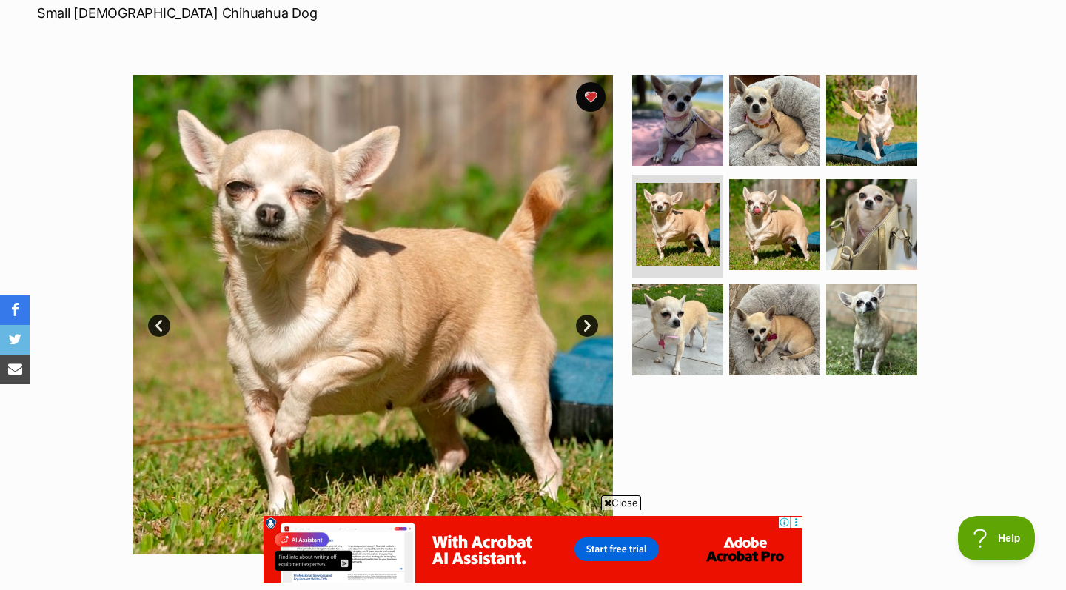
click at [588, 325] on link "Next" at bounding box center [587, 326] width 22 height 22
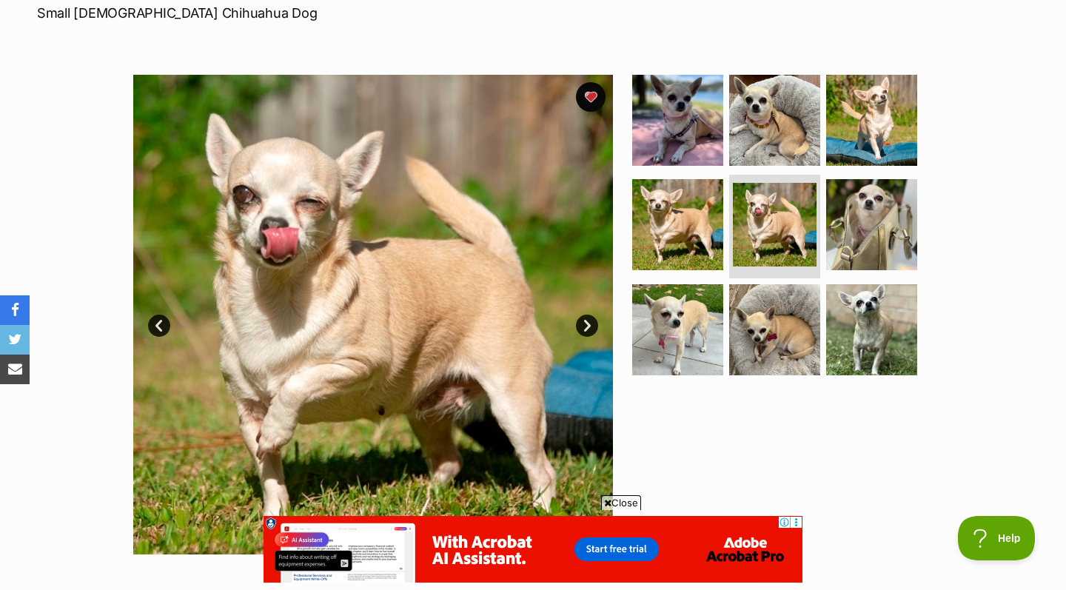
click at [588, 325] on link "Next" at bounding box center [587, 326] width 22 height 22
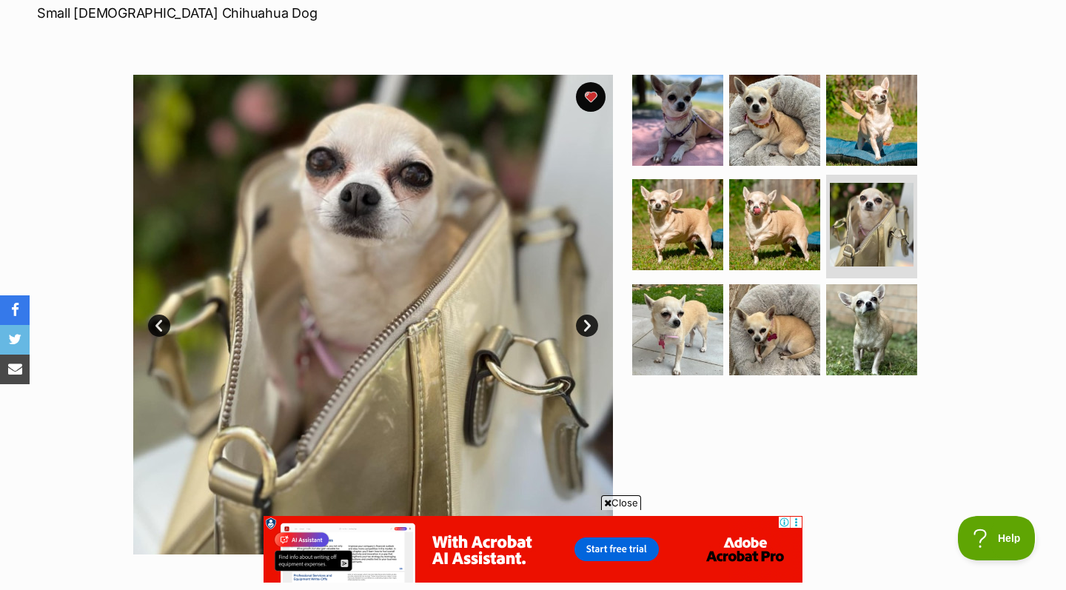
click at [588, 325] on link "Next" at bounding box center [587, 326] width 22 height 22
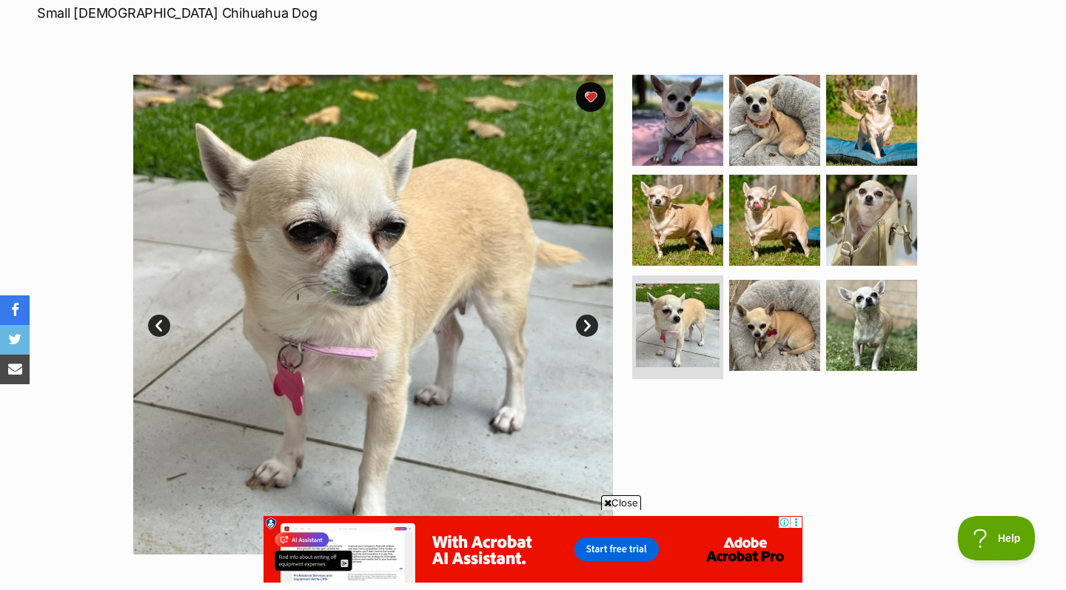
click at [587, 324] on link "Next" at bounding box center [587, 326] width 22 height 22
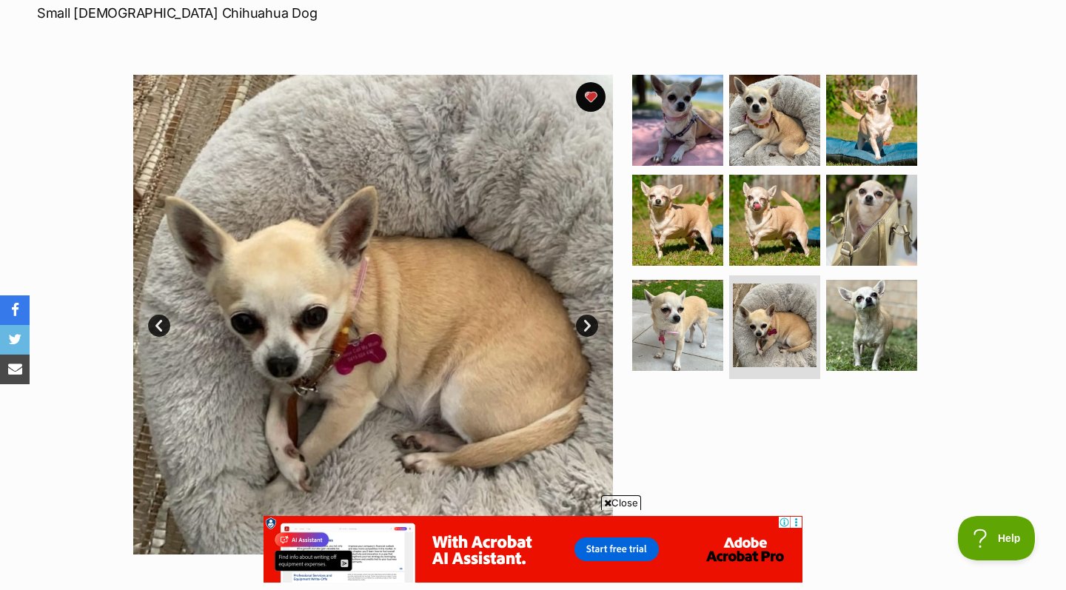
click at [587, 324] on link "Next" at bounding box center [587, 326] width 22 height 22
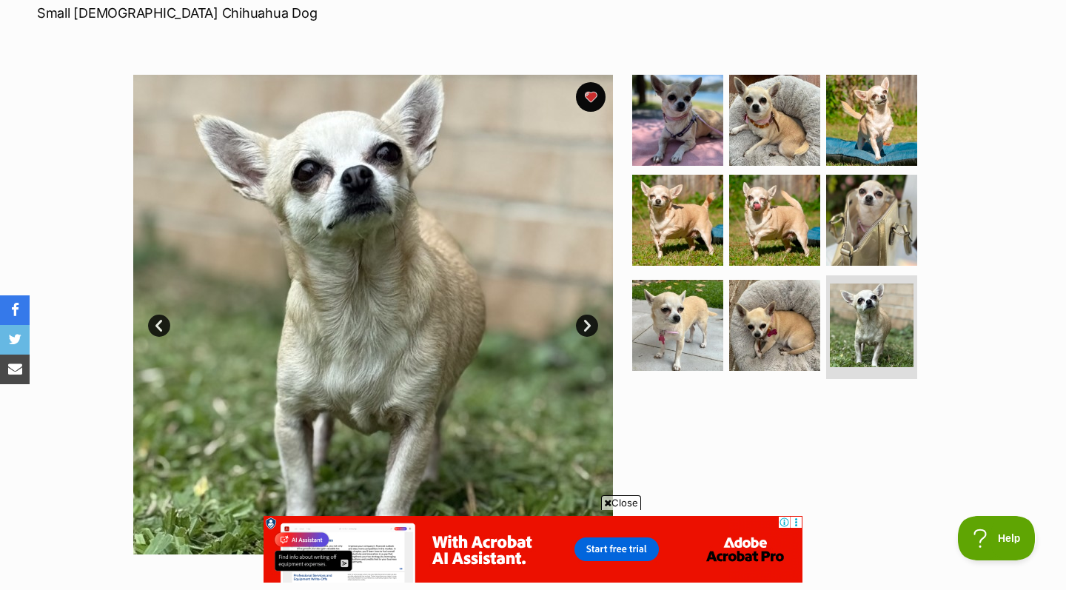
click at [587, 324] on link "Next" at bounding box center [587, 326] width 22 height 22
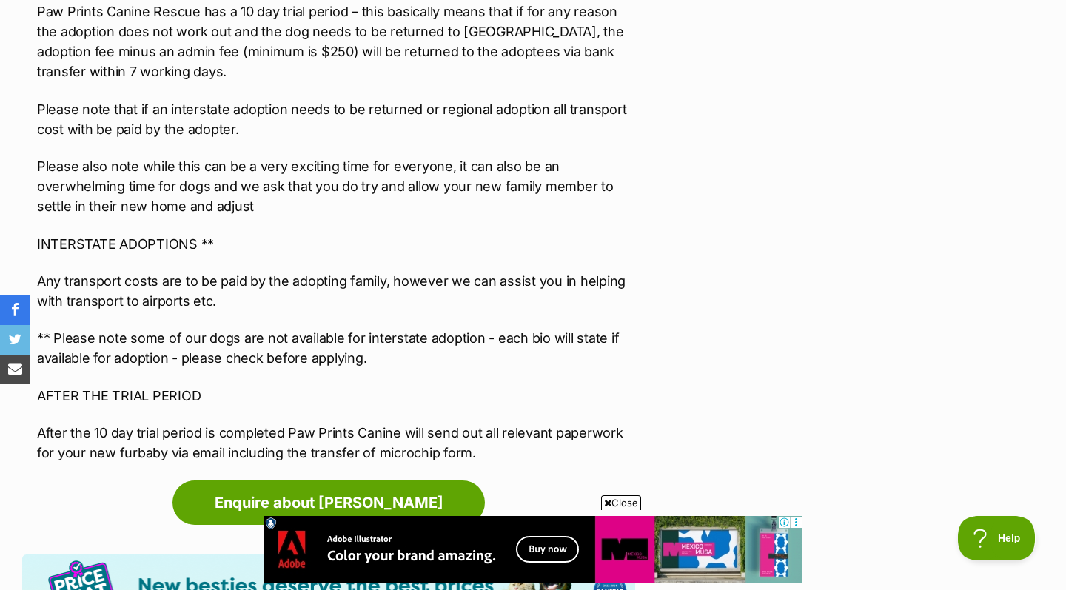
scroll to position [3157, 0]
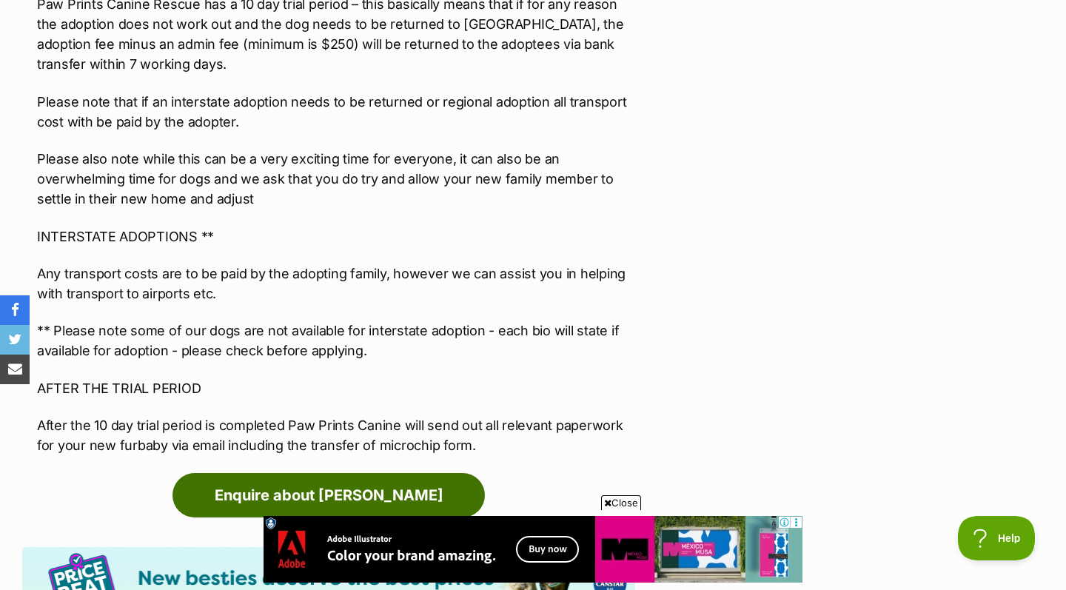
click at [303, 473] on link "Enquire about [PERSON_NAME]" at bounding box center [328, 495] width 312 height 44
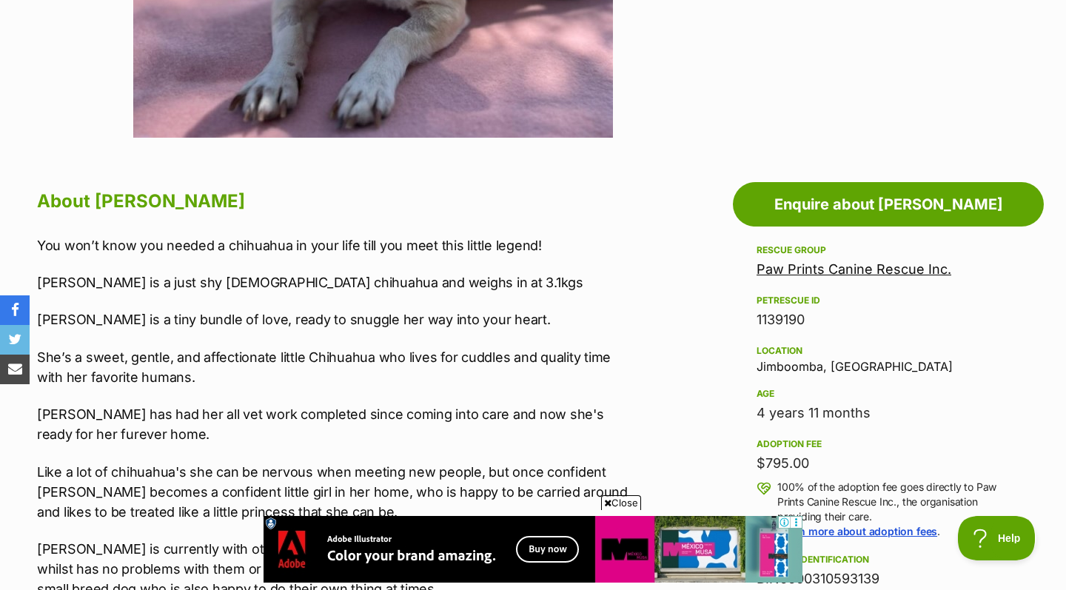
scroll to position [182, 0]
